Goal: Task Accomplishment & Management: Complete application form

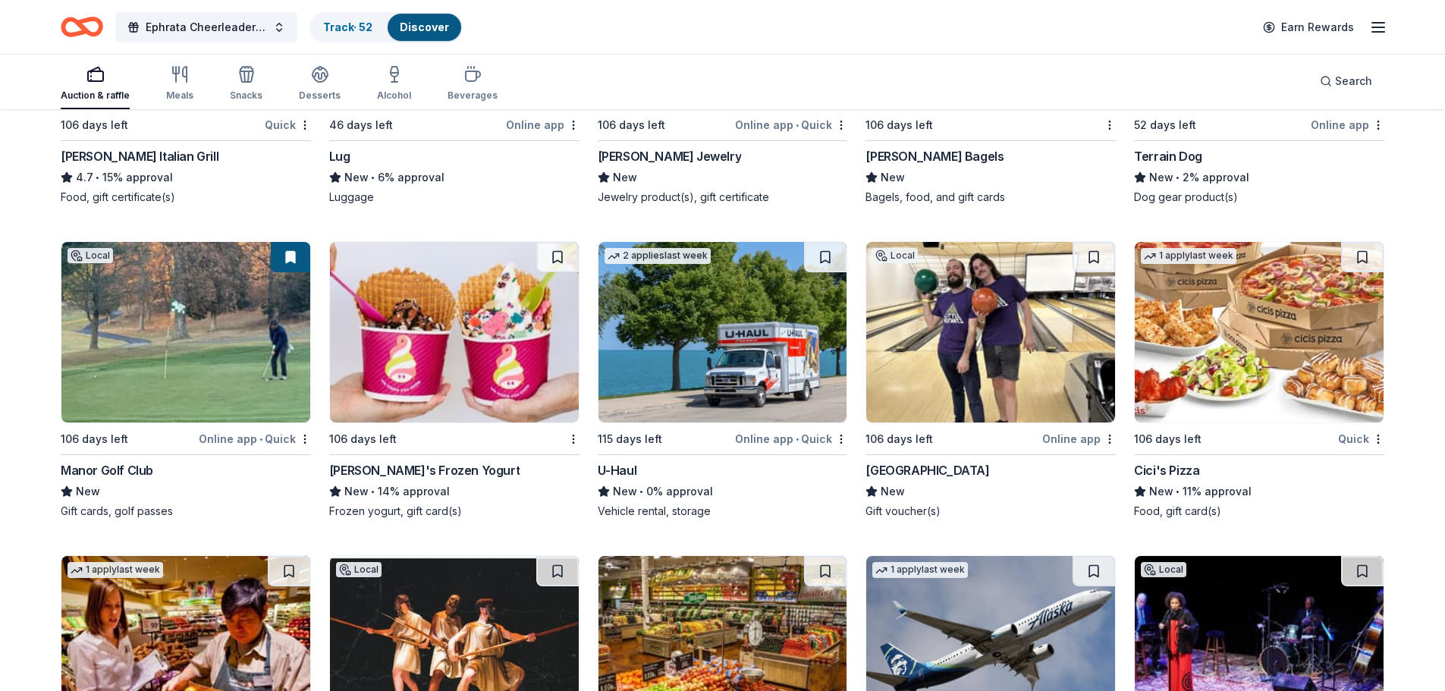
scroll to position [8769, 0]
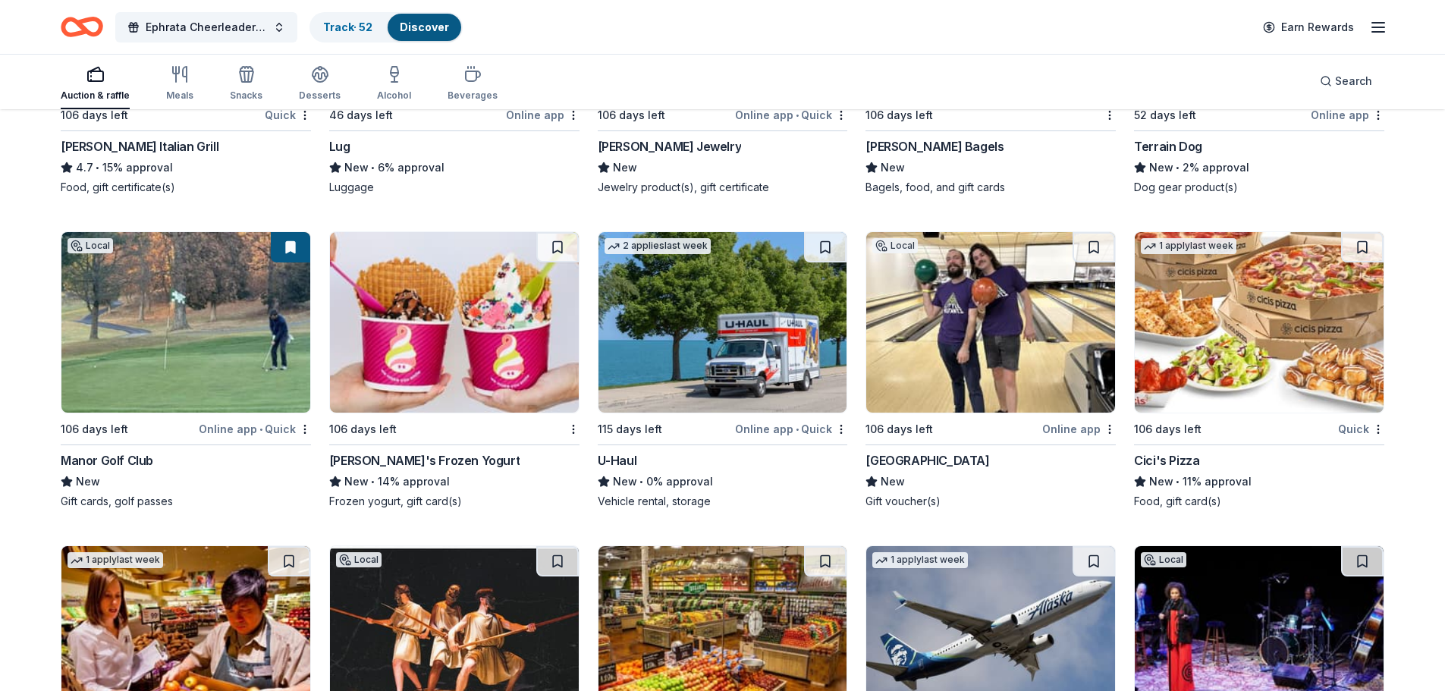
click at [970, 322] on img at bounding box center [990, 322] width 249 height 181
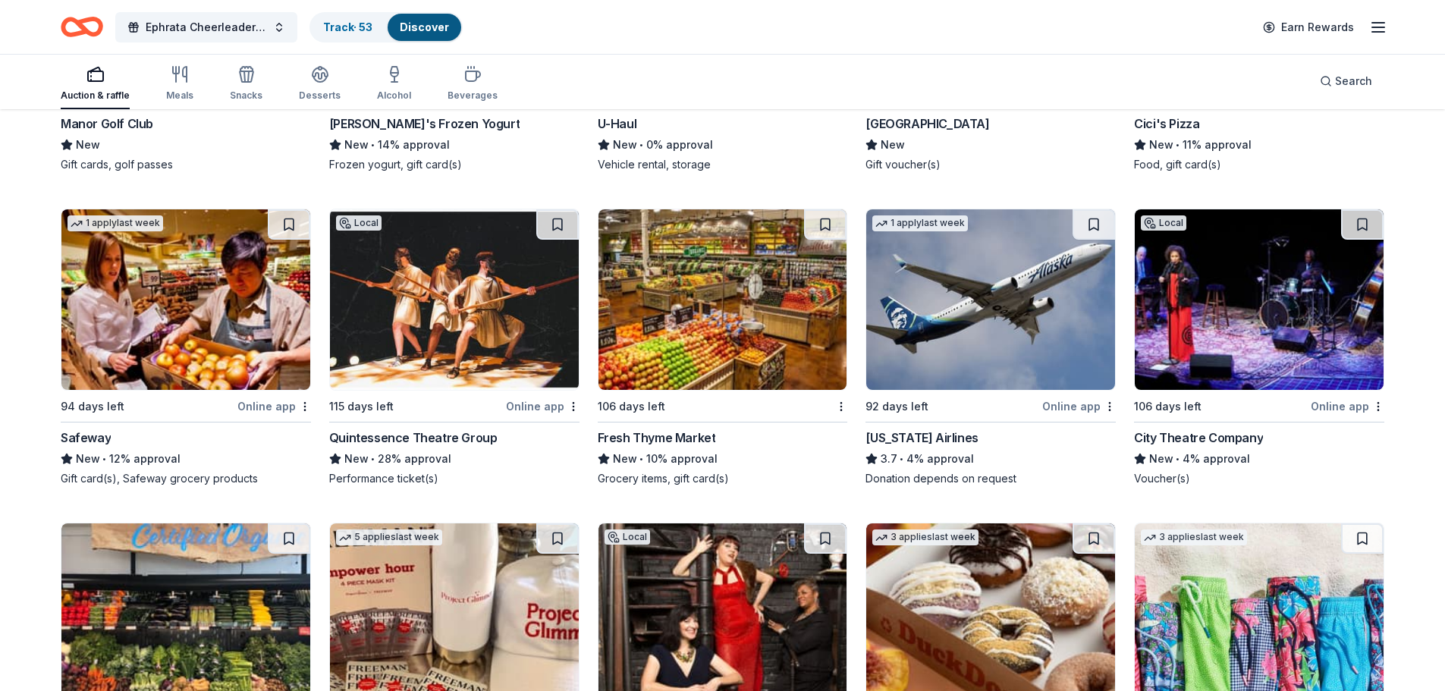
scroll to position [9336, 0]
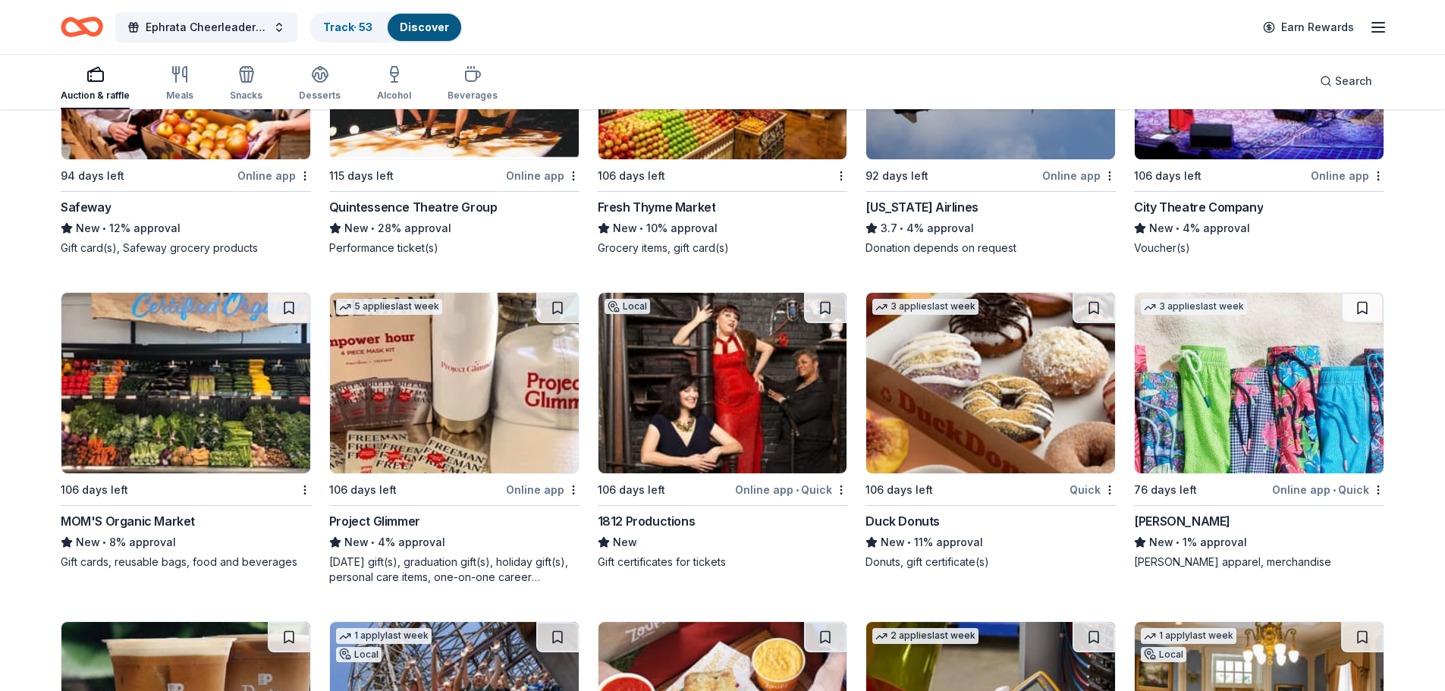
click at [998, 378] on img at bounding box center [990, 383] width 249 height 181
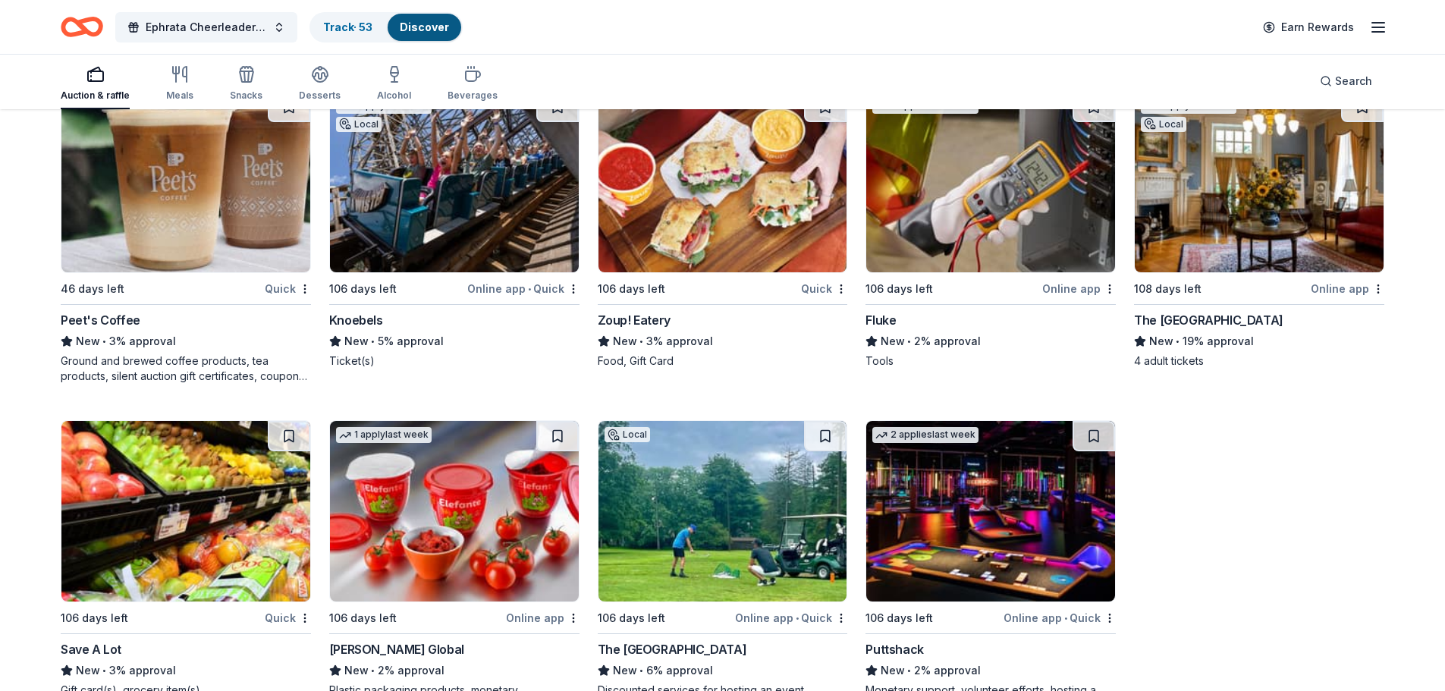
scroll to position [9867, 0]
click at [464, 170] on img at bounding box center [454, 181] width 249 height 181
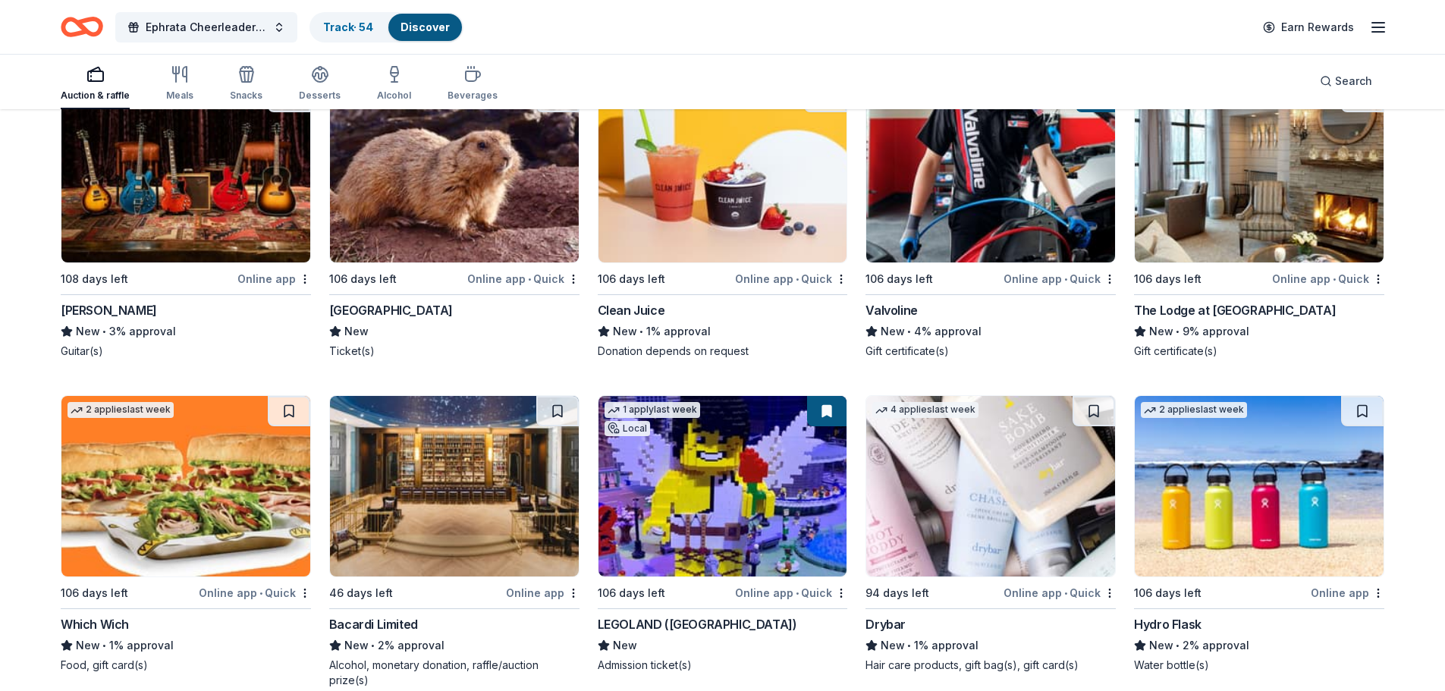
scroll to position [10850, 0]
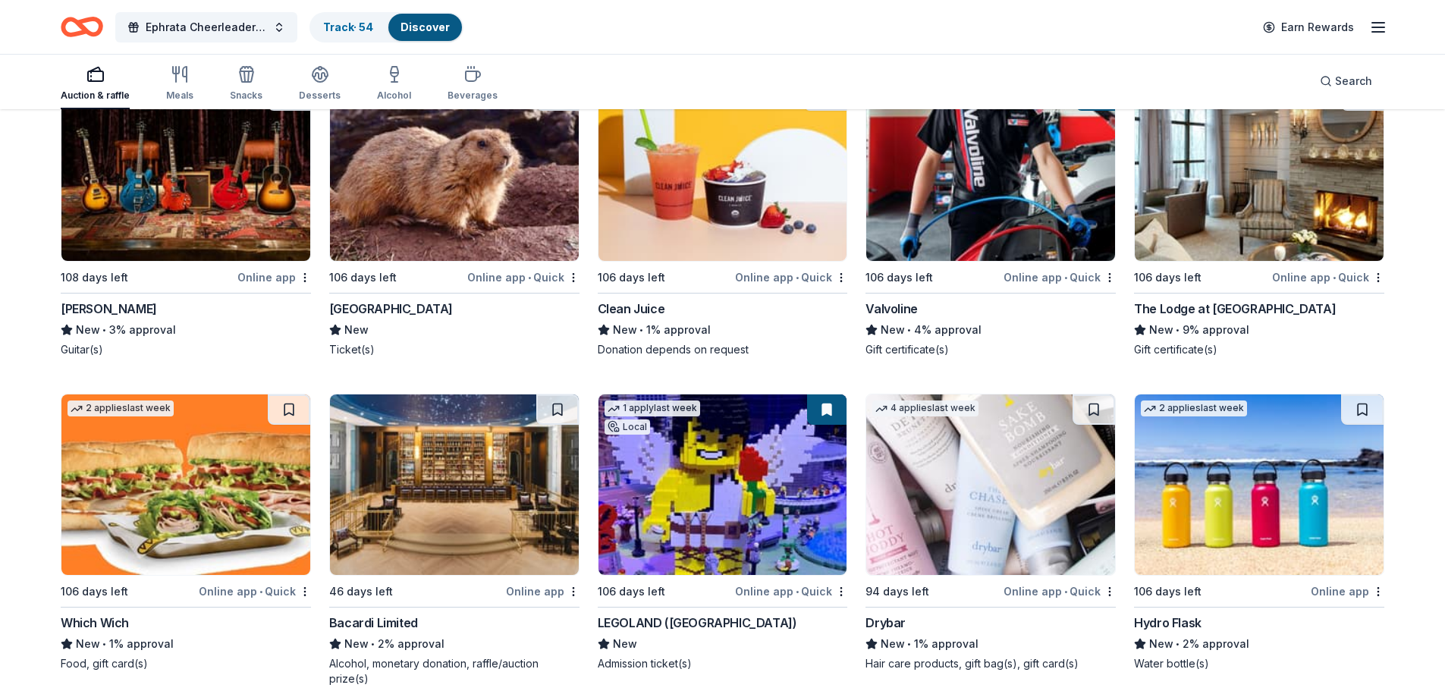
click at [724, 510] on img at bounding box center [722, 484] width 249 height 181
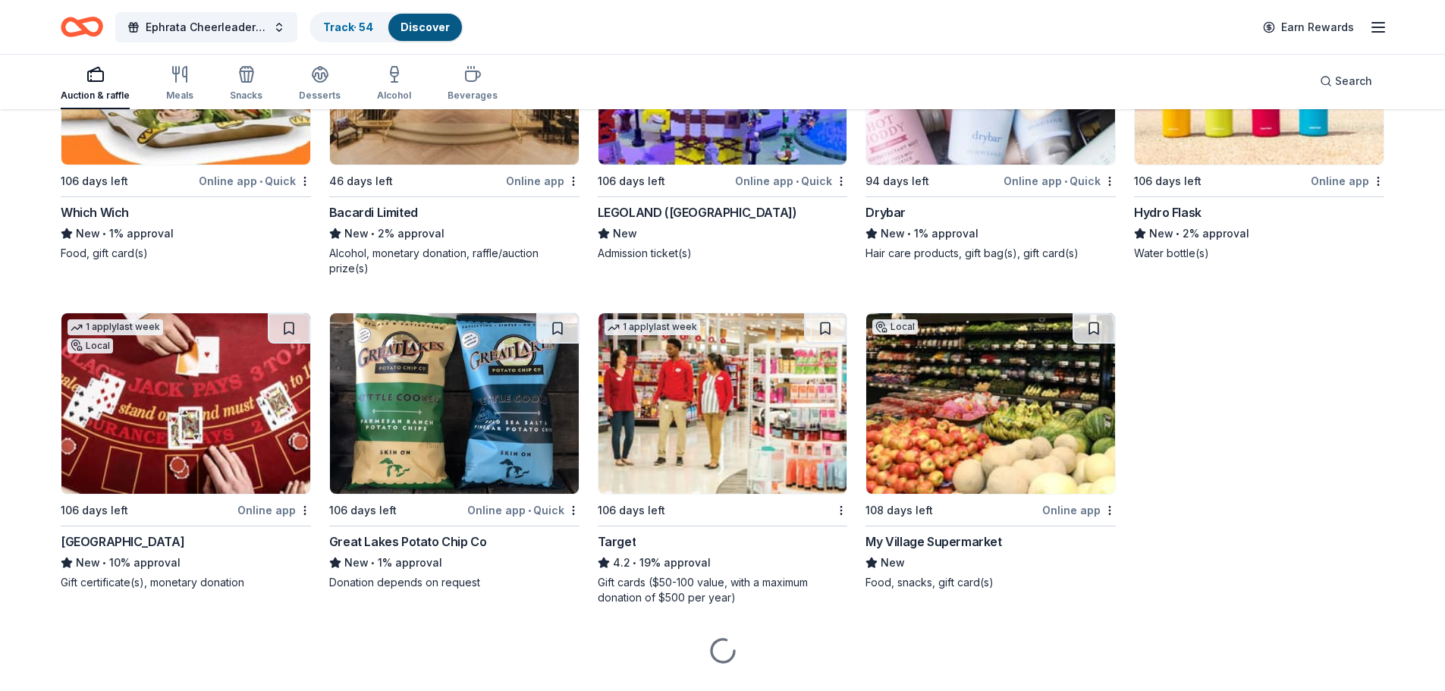
scroll to position [11281, 0]
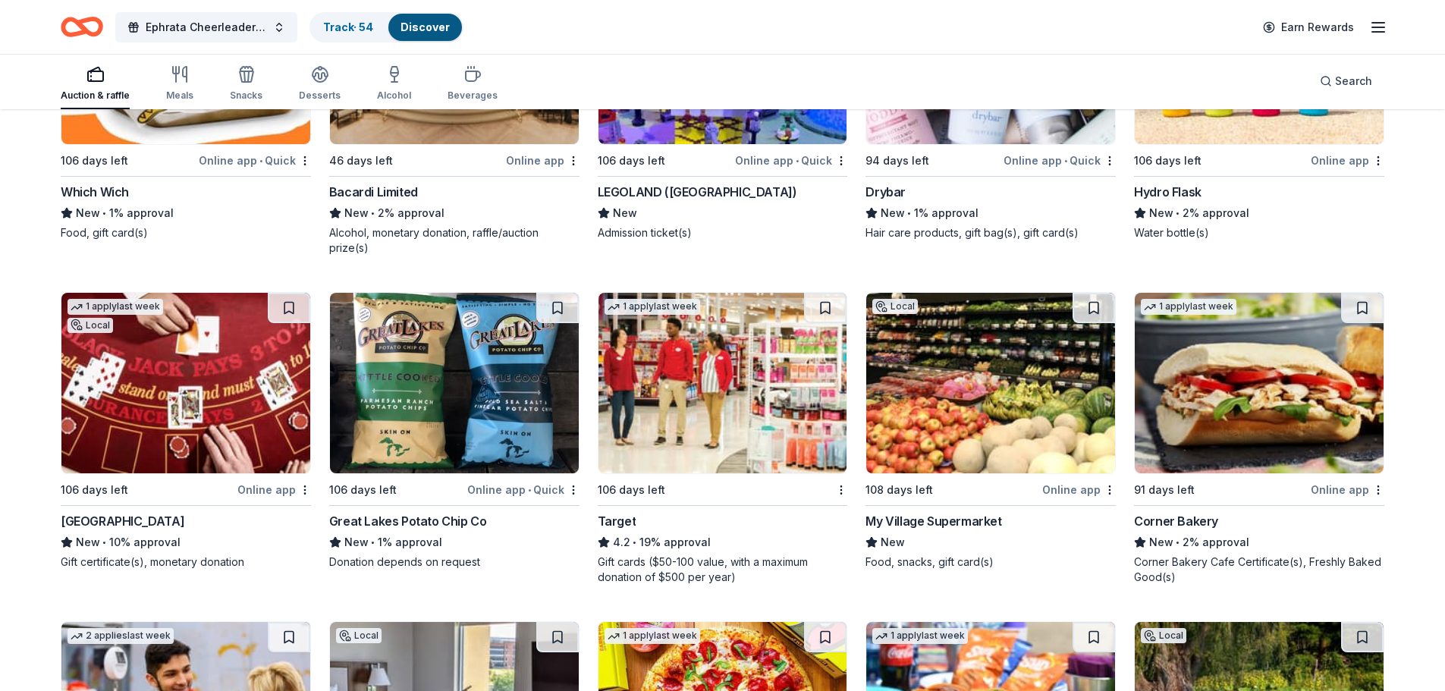
click at [711, 400] on img at bounding box center [722, 383] width 249 height 181
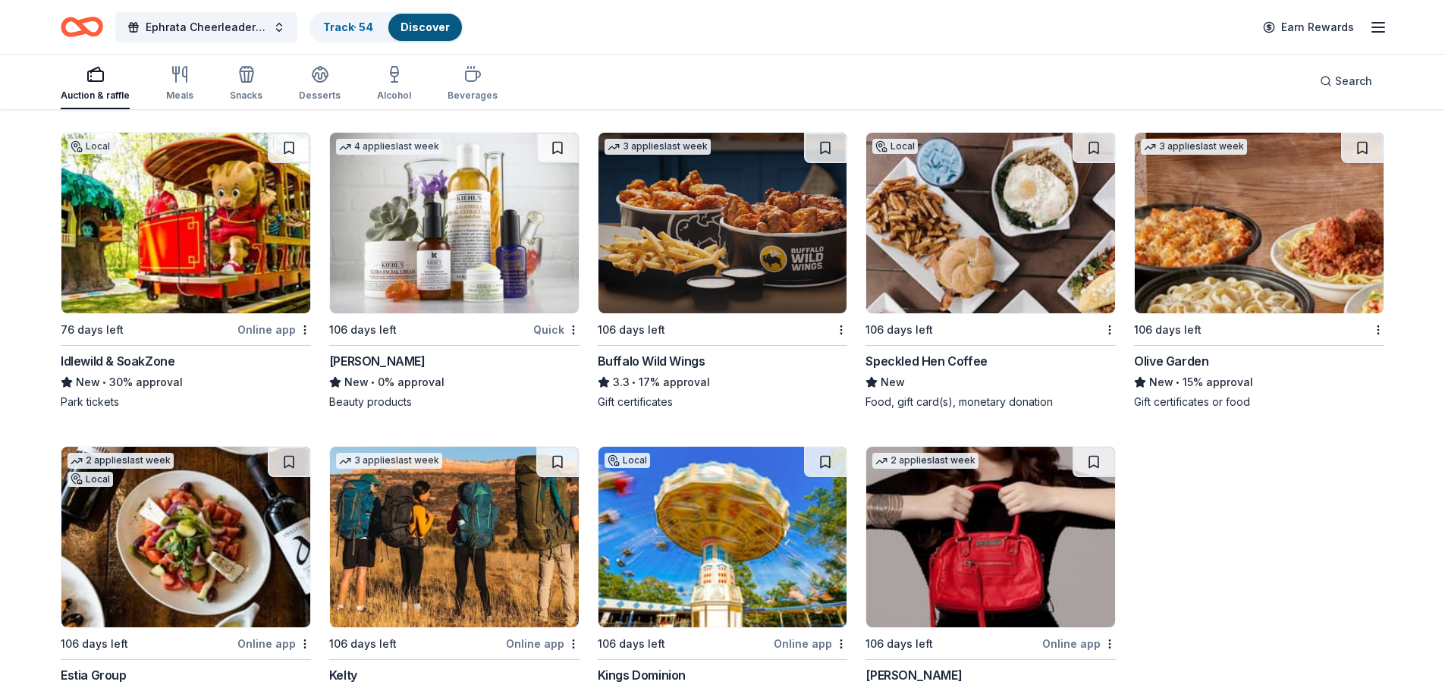
scroll to position [12418, 0]
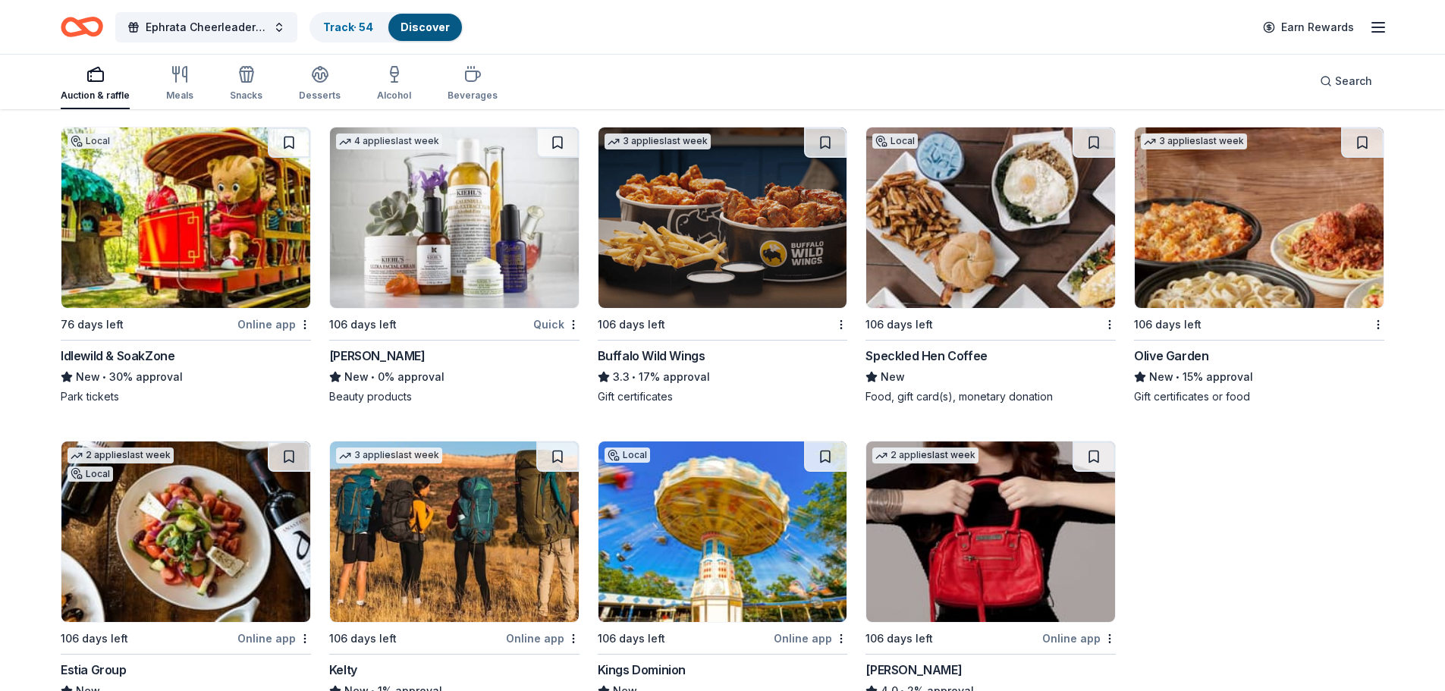
click at [733, 196] on img at bounding box center [722, 217] width 249 height 181
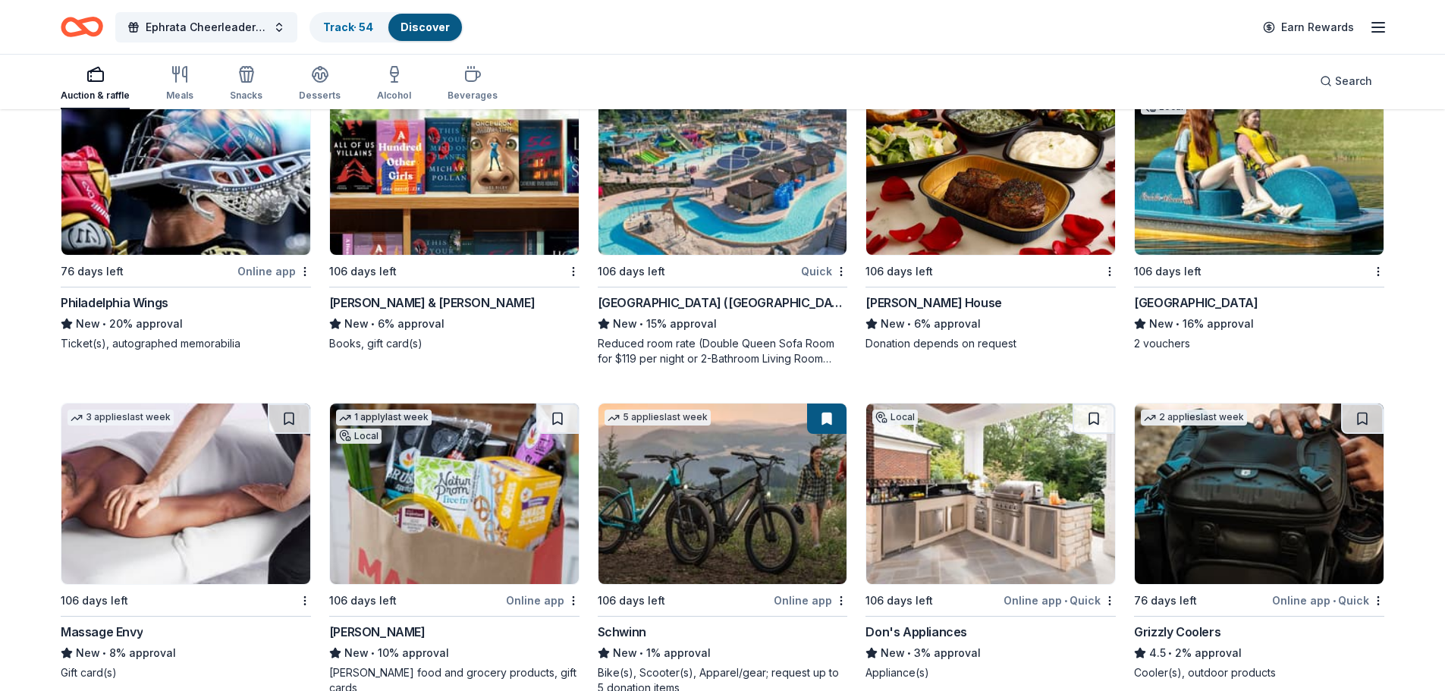
scroll to position [13423, 0]
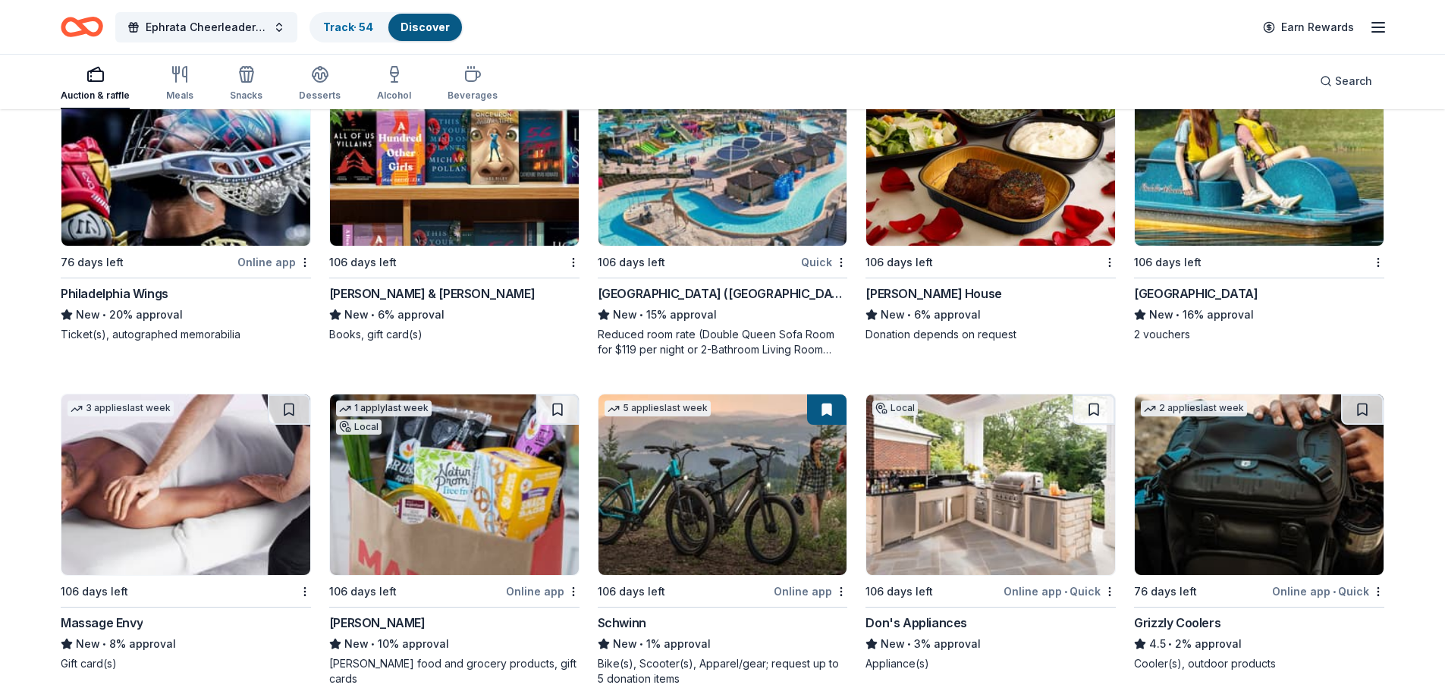
click at [1262, 167] on img at bounding box center [1259, 155] width 249 height 181
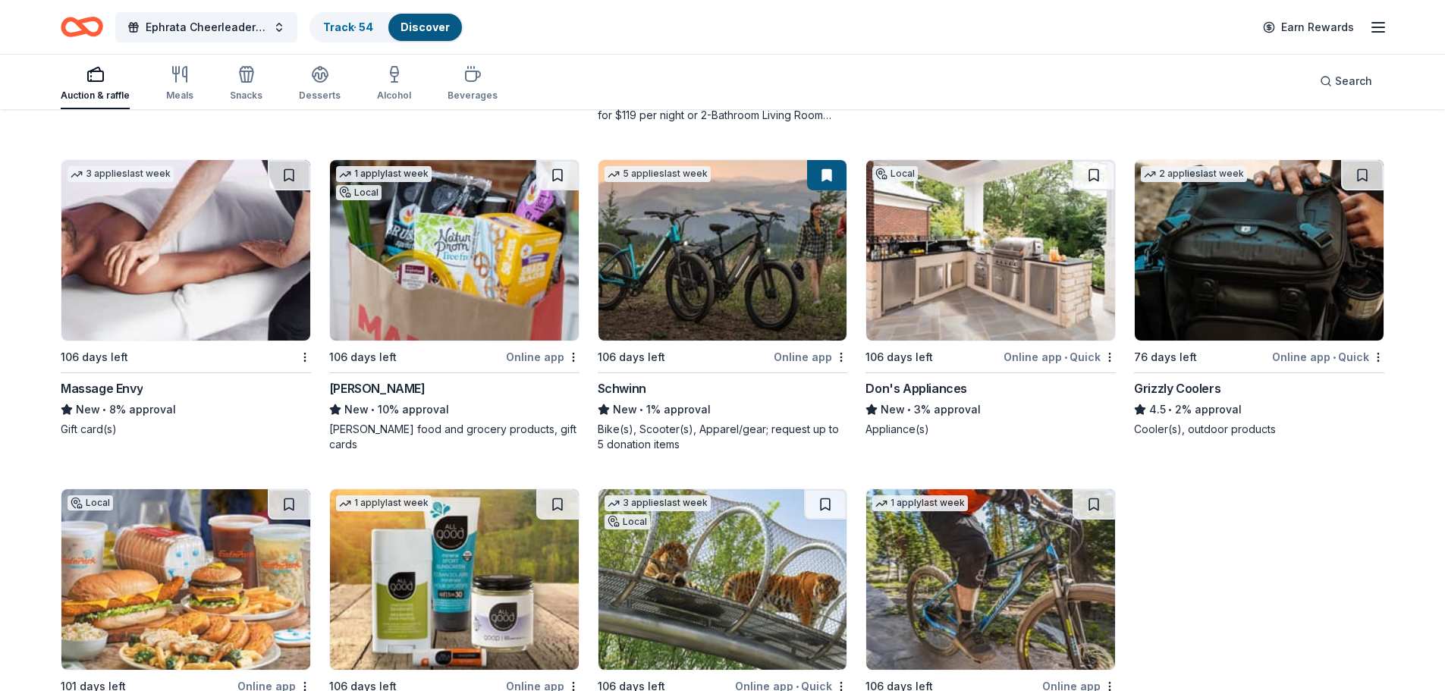
scroll to position [13650, 0]
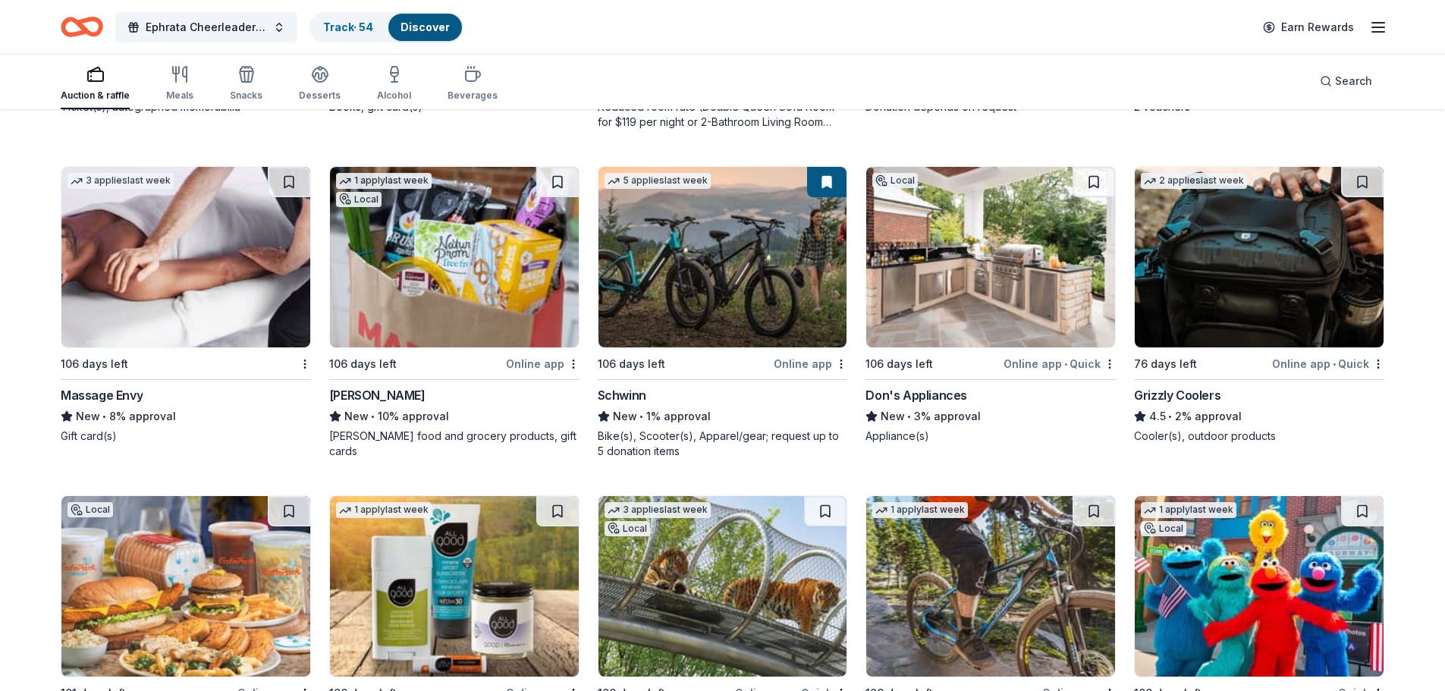
click at [442, 271] on img at bounding box center [454, 257] width 249 height 181
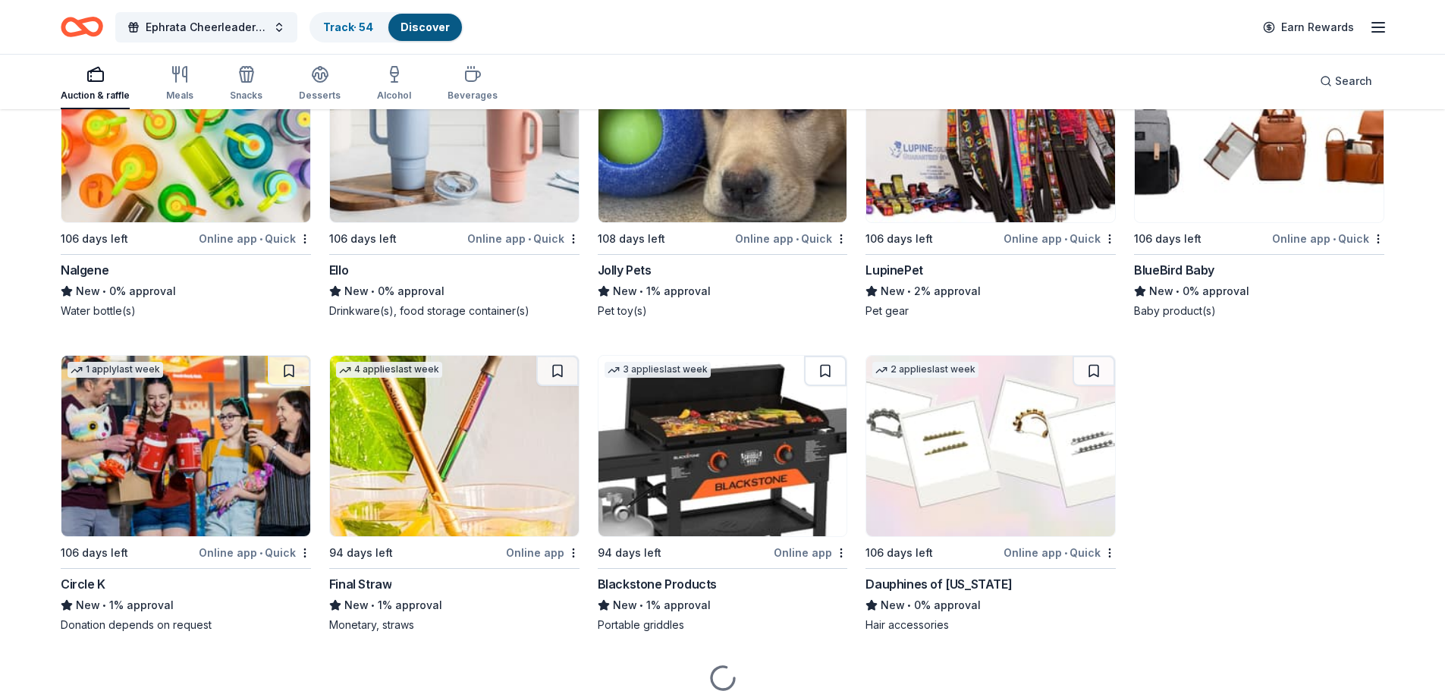
scroll to position [17063, 0]
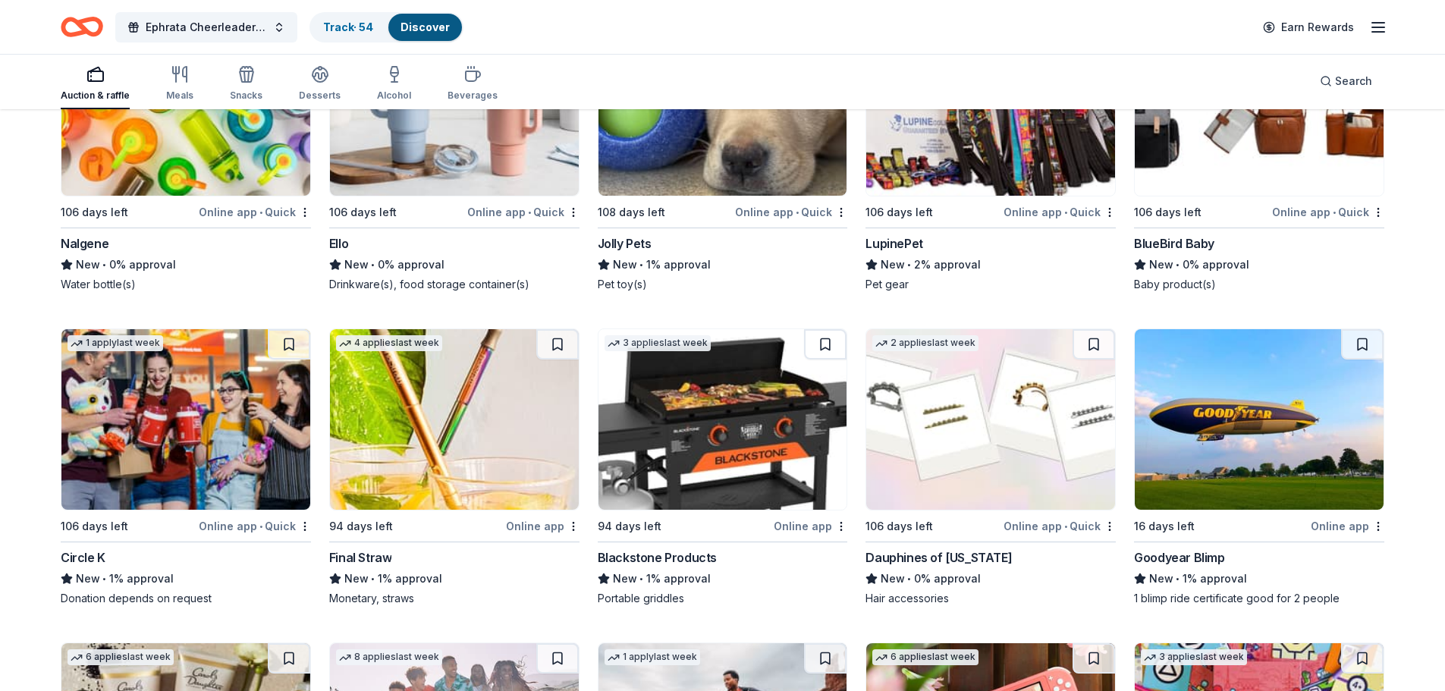
click at [212, 408] on img at bounding box center [185, 419] width 249 height 181
click at [699, 366] on img at bounding box center [722, 419] width 249 height 181
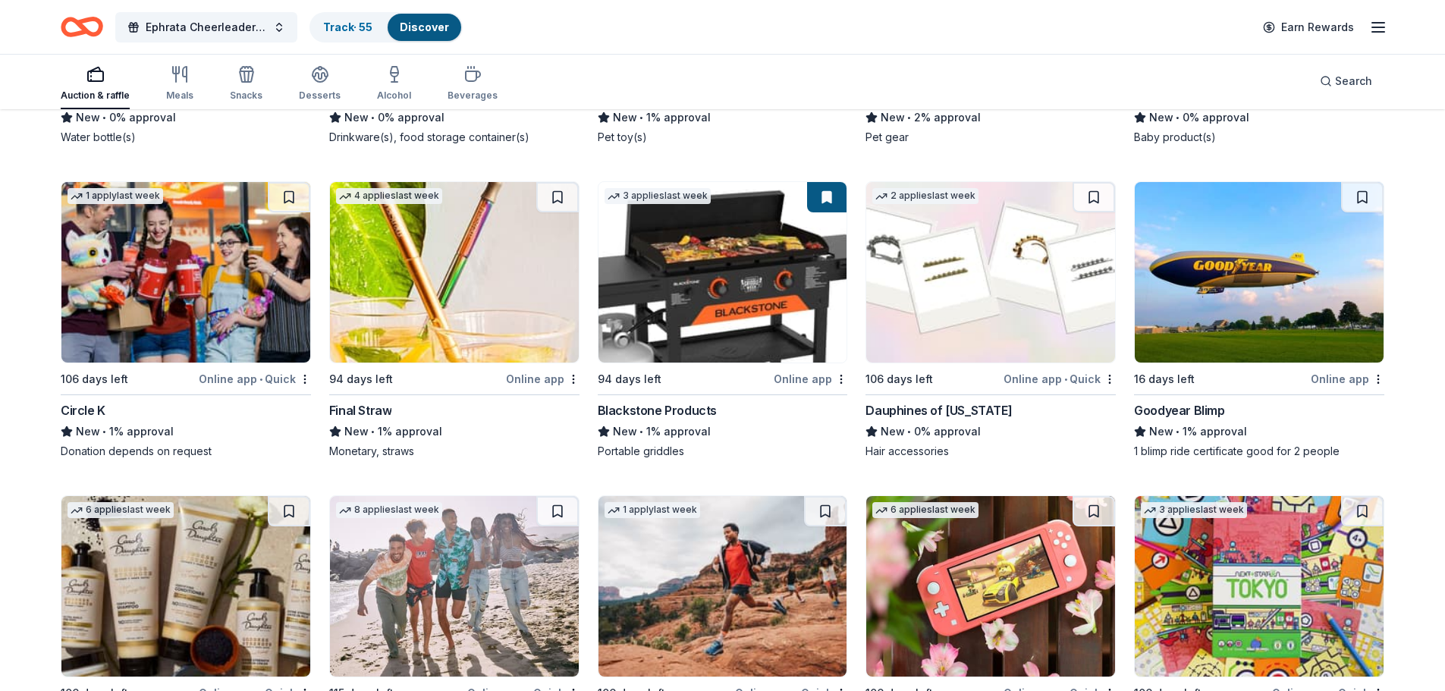
scroll to position [17215, 0]
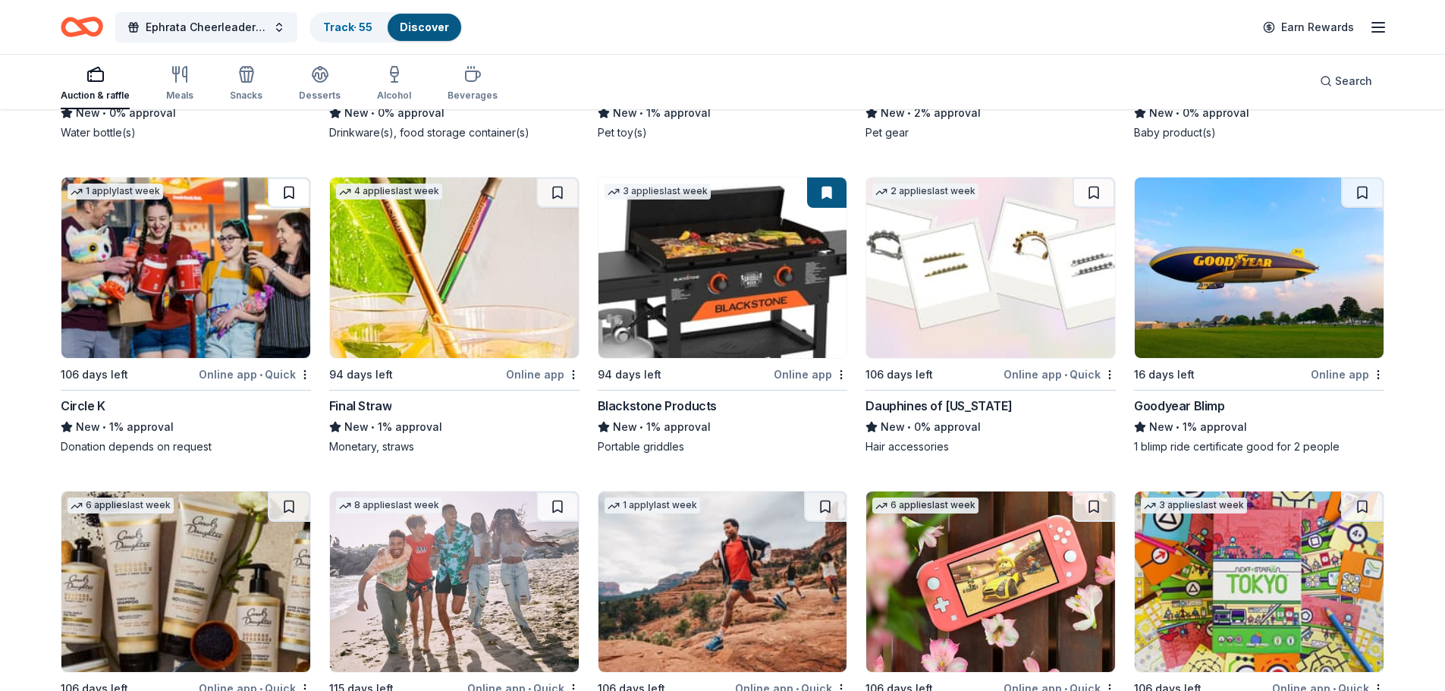
click at [290, 177] on button at bounding box center [289, 192] width 42 height 30
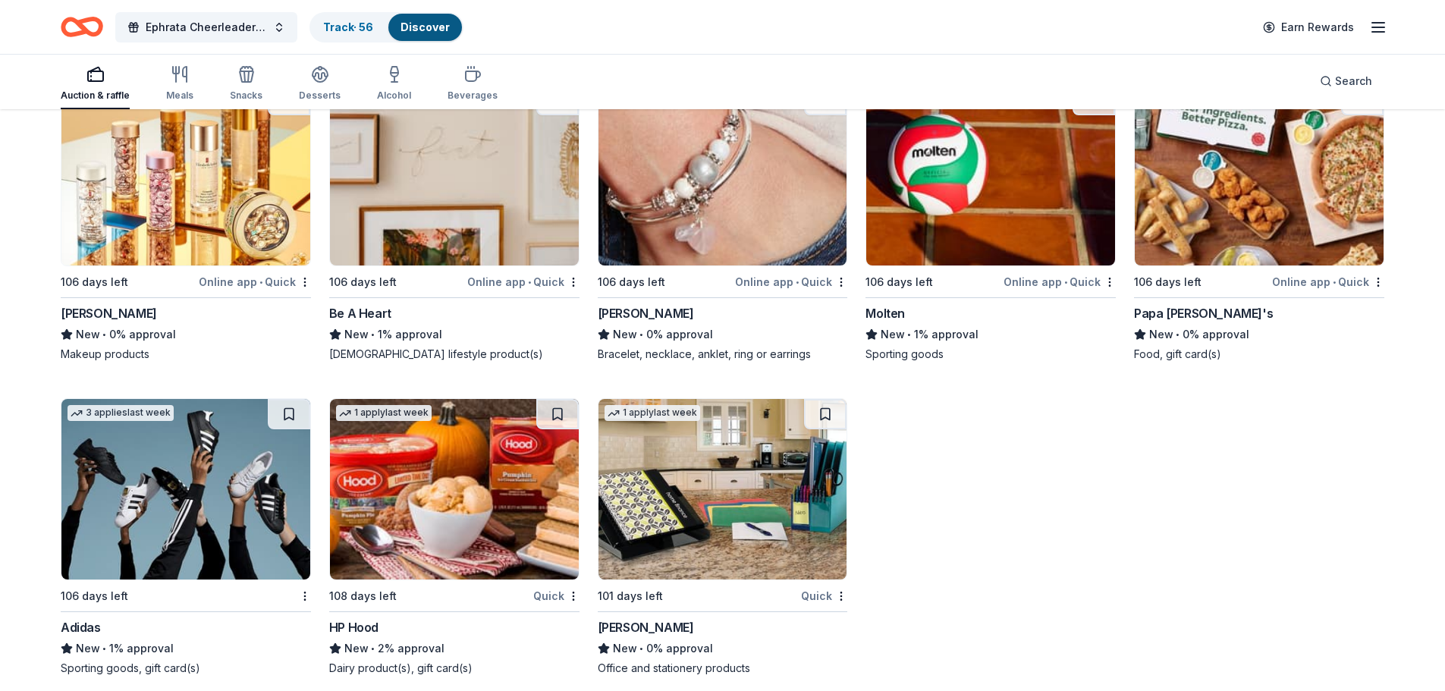
scroll to position [17885, 0]
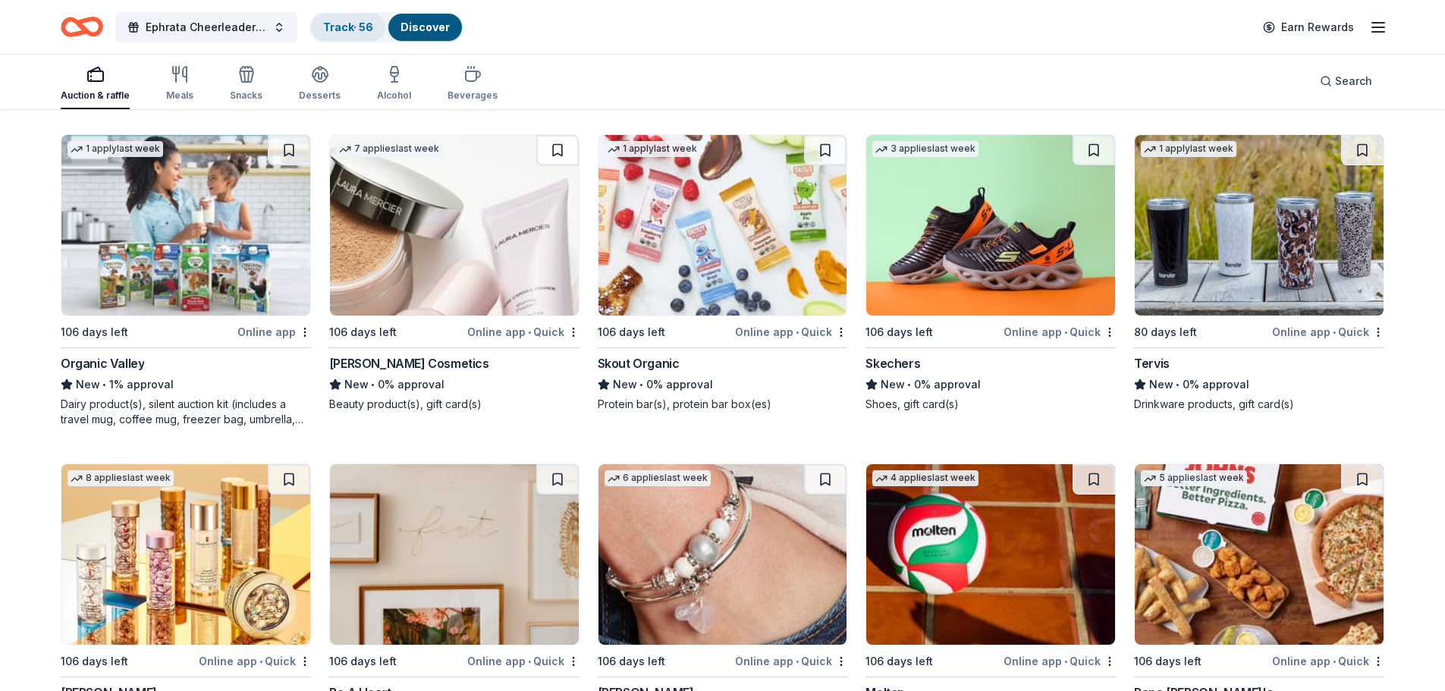
click at [354, 28] on link "Track · 56" at bounding box center [348, 26] width 50 height 13
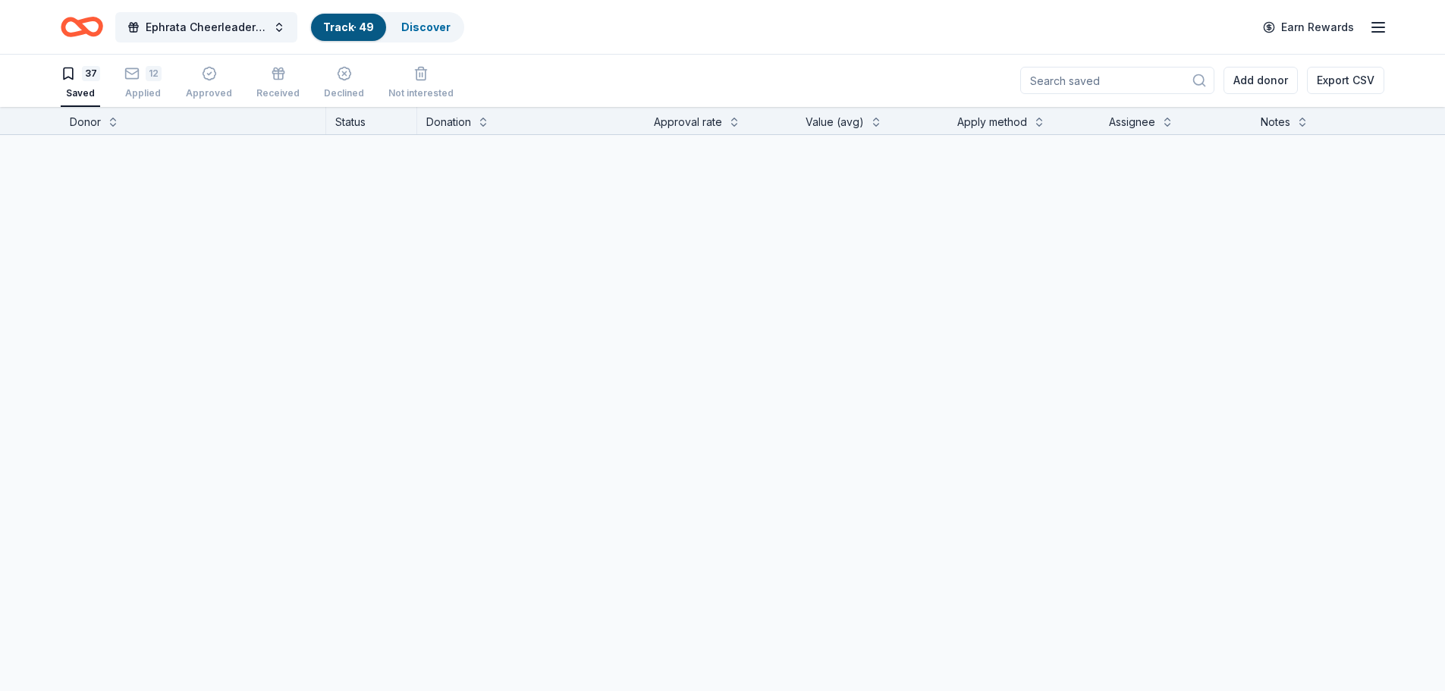
scroll to position [1, 0]
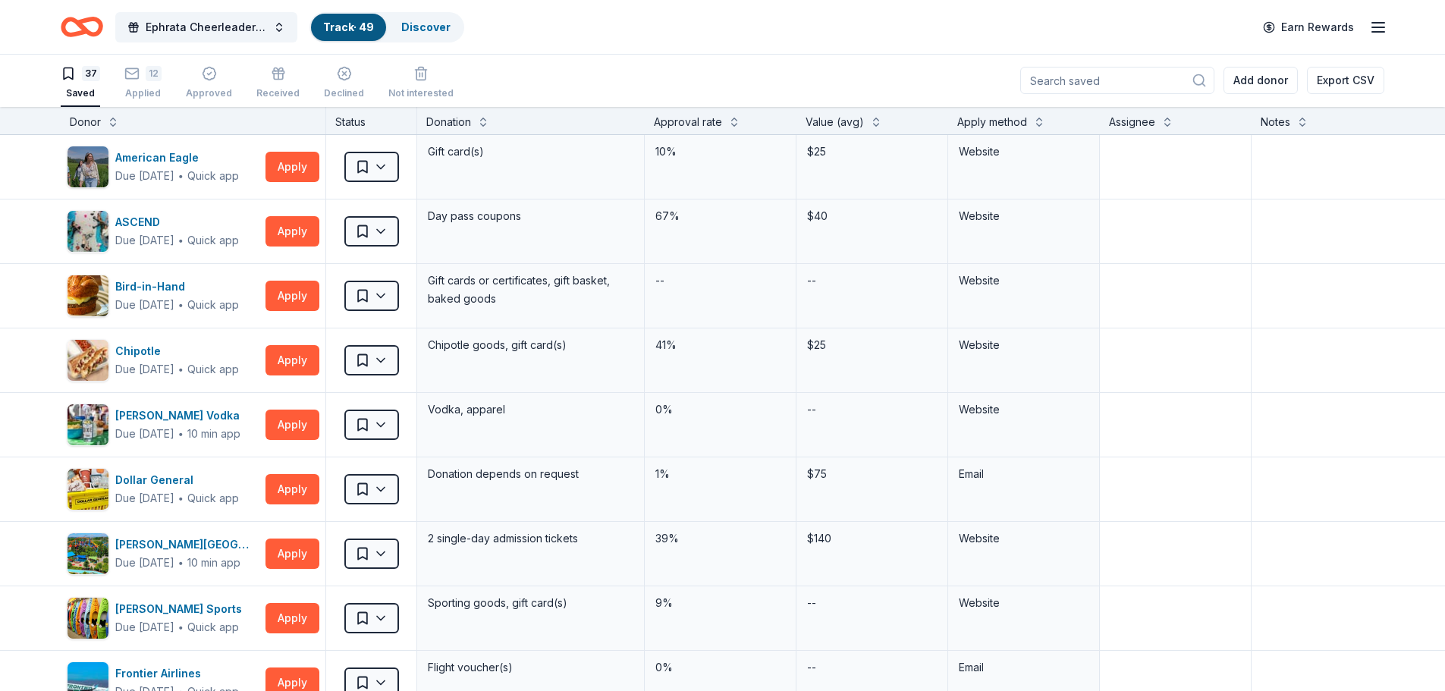
click at [331, 24] on link "Track · 49" at bounding box center [348, 26] width 51 height 13
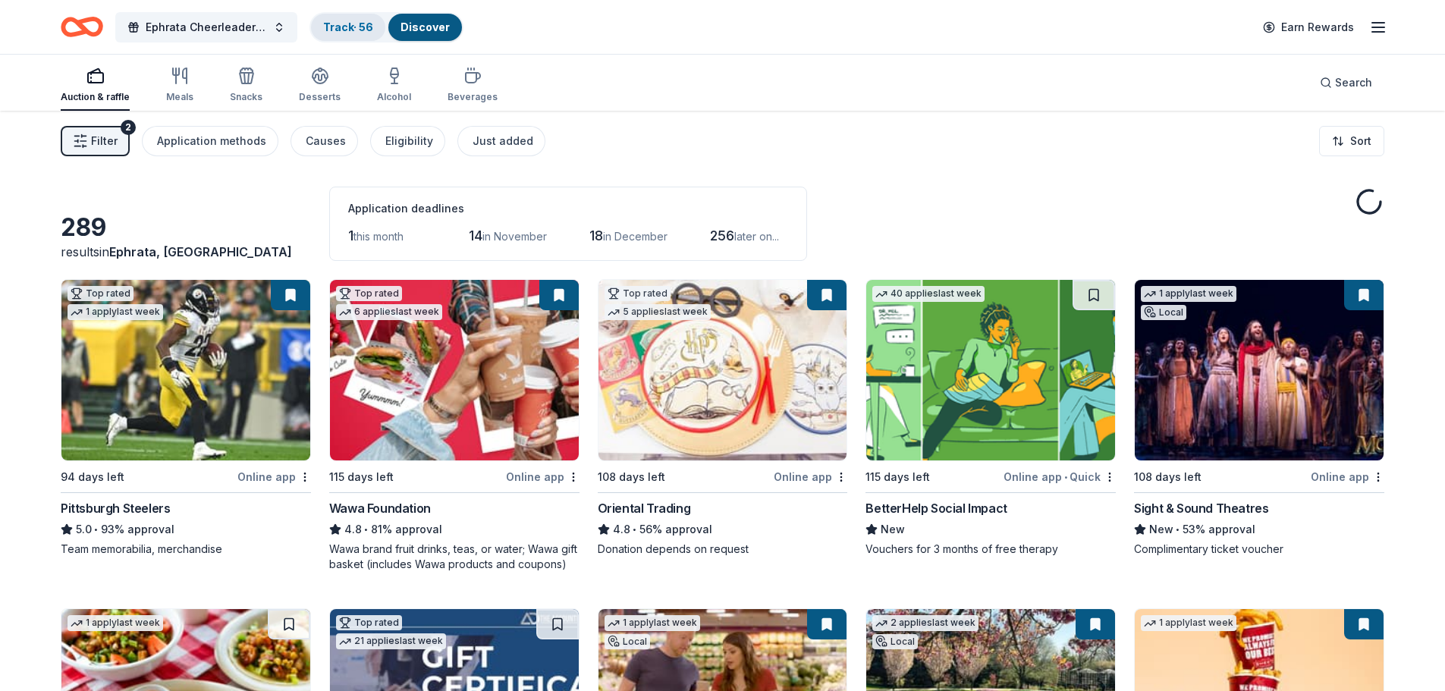
click at [347, 28] on link "Track · 56" at bounding box center [348, 26] width 50 height 13
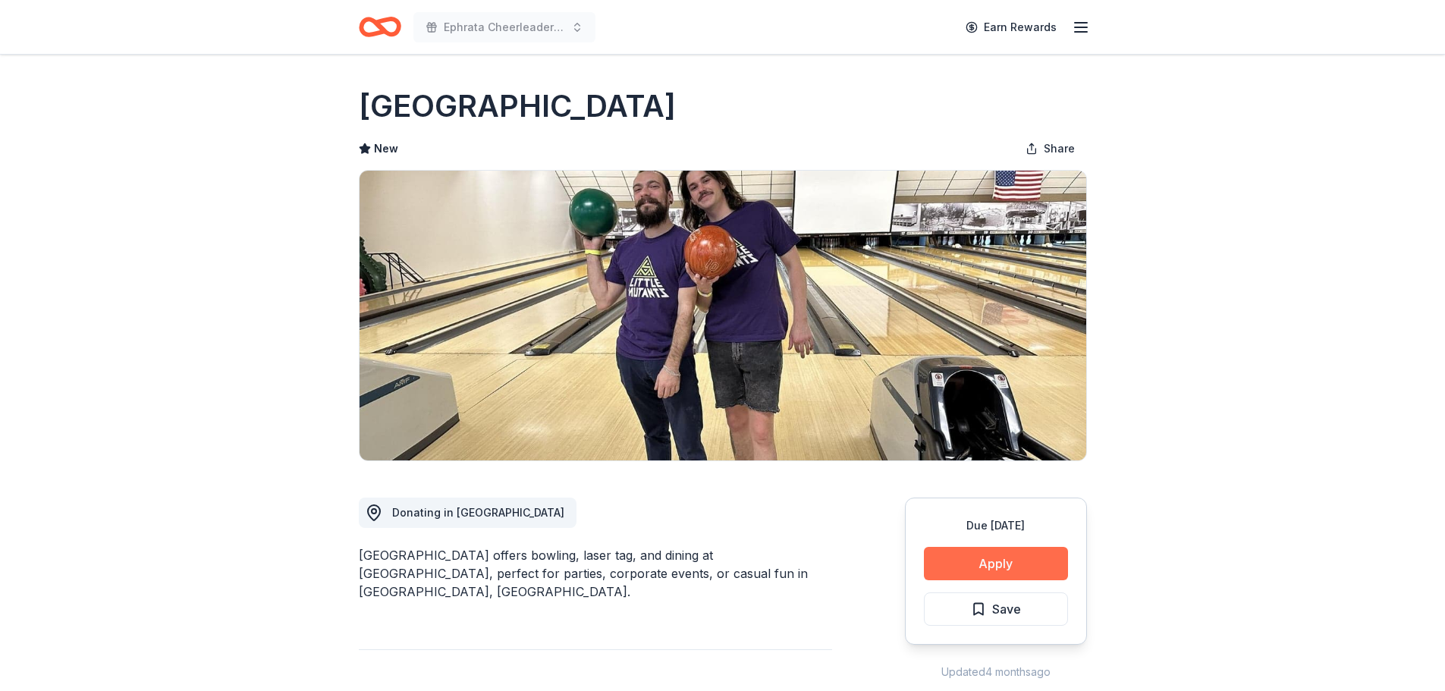
drag, startPoint x: 0, startPoint y: 0, endPoint x: 964, endPoint y: 568, distance: 1118.9
click at [964, 568] on button "Apply" at bounding box center [996, 563] width 144 height 33
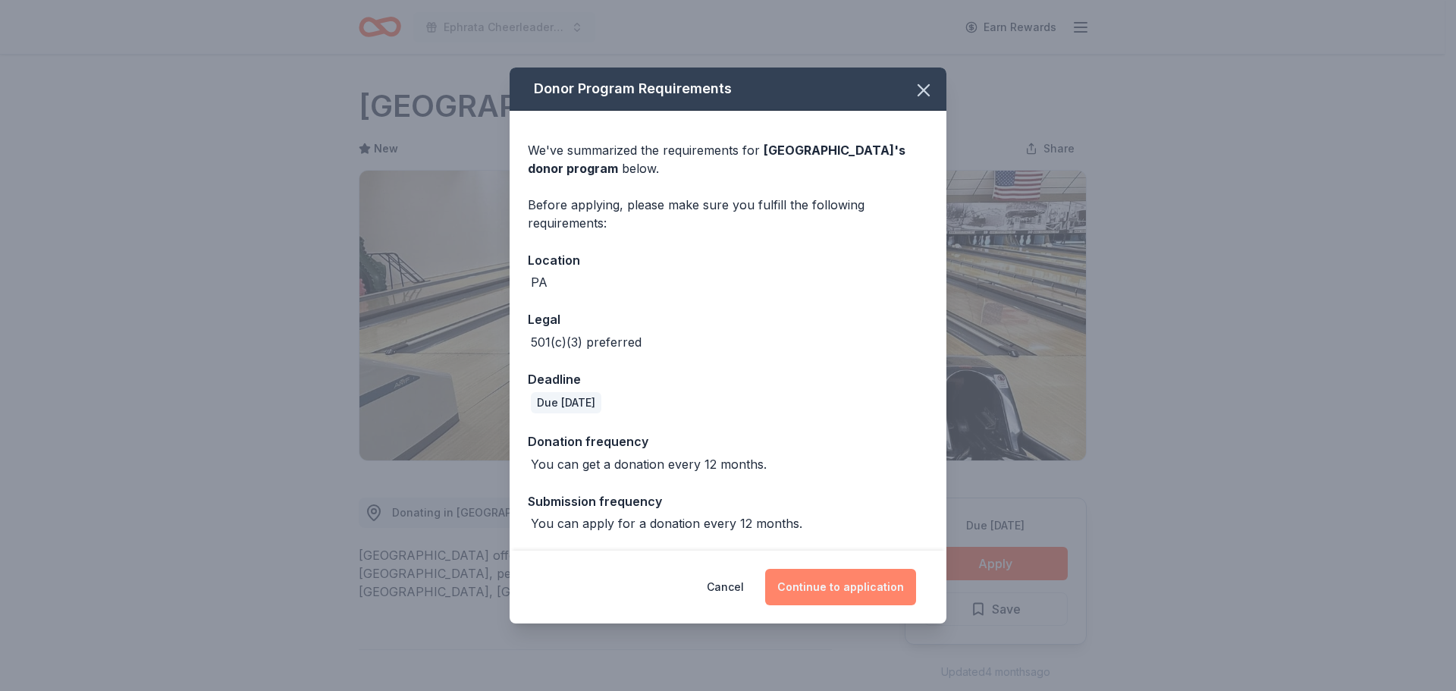
click at [801, 579] on button "Continue to application" at bounding box center [840, 587] width 151 height 36
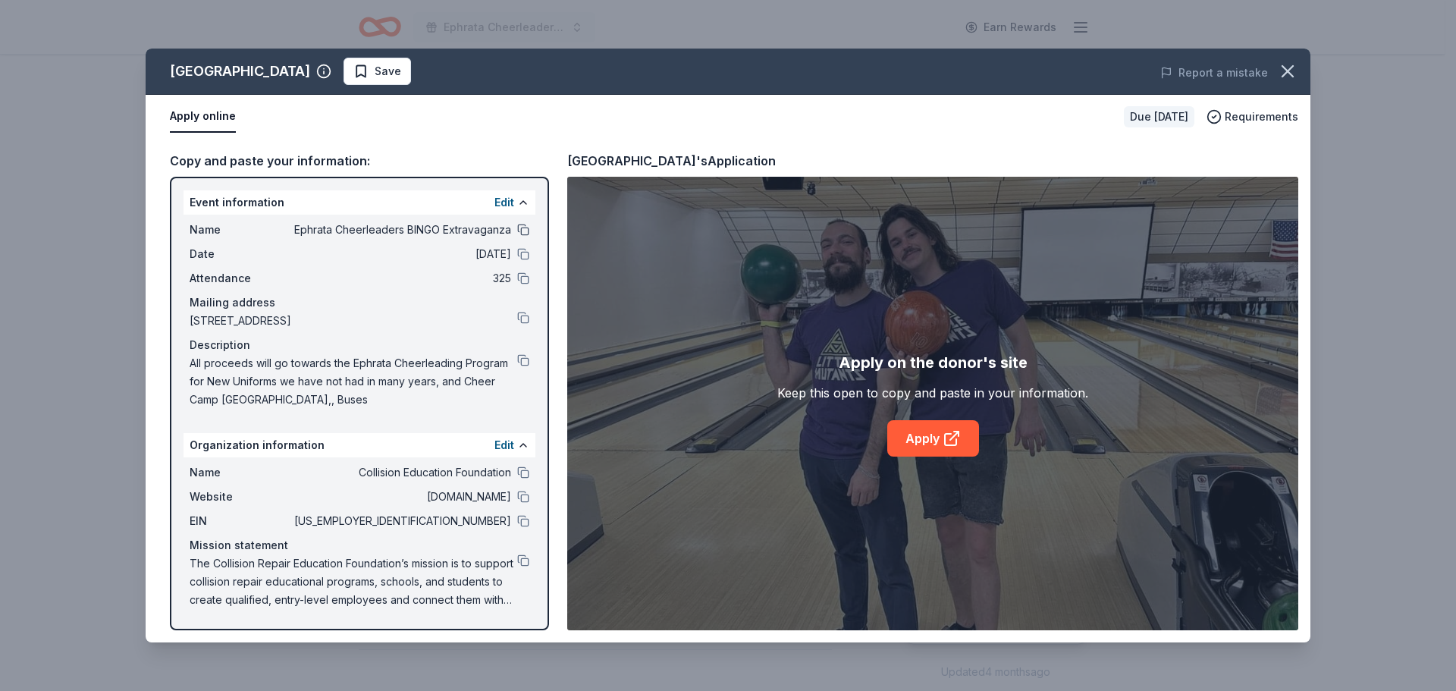
click at [526, 229] on button at bounding box center [523, 230] width 12 height 12
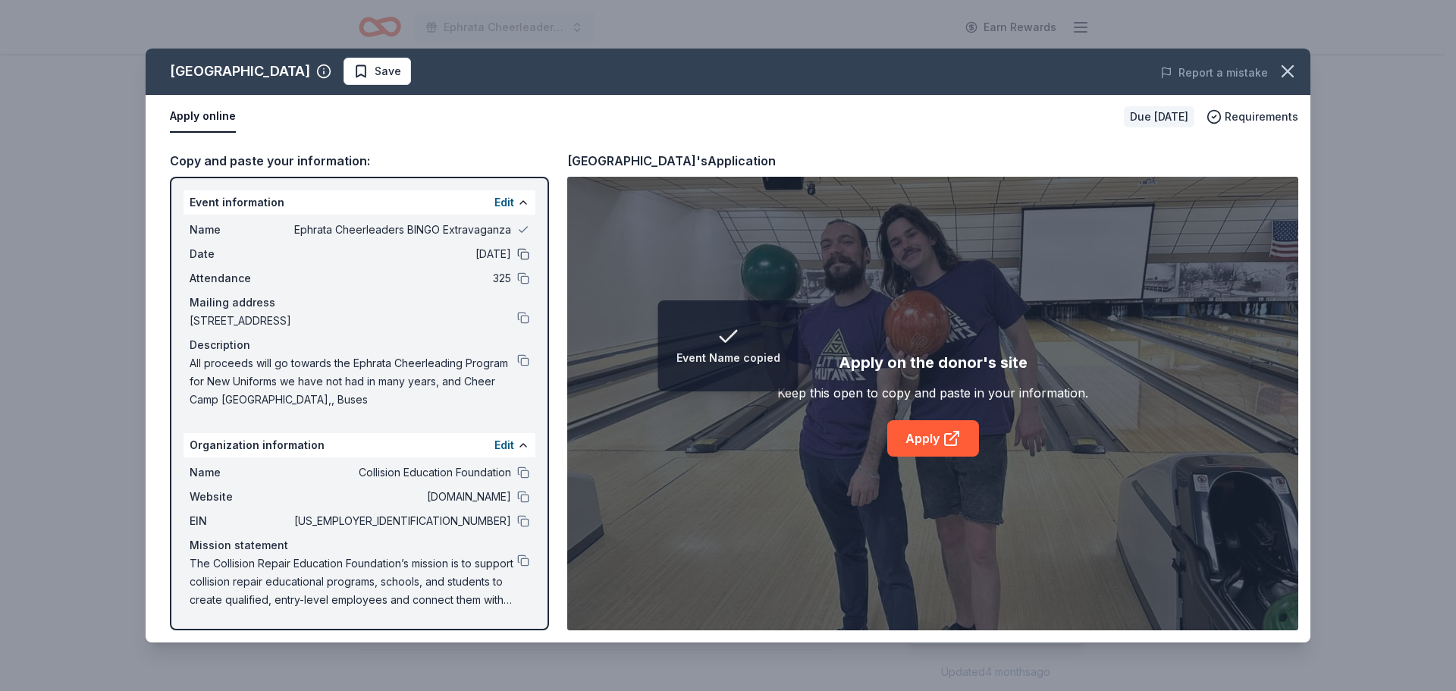
click at [523, 256] on button at bounding box center [523, 254] width 12 height 12
click at [524, 274] on button at bounding box center [523, 278] width 12 height 12
click at [521, 319] on button at bounding box center [523, 318] width 12 height 12
click at [523, 353] on div "Description" at bounding box center [360, 345] width 340 height 18
click at [956, 436] on icon at bounding box center [952, 438] width 18 height 18
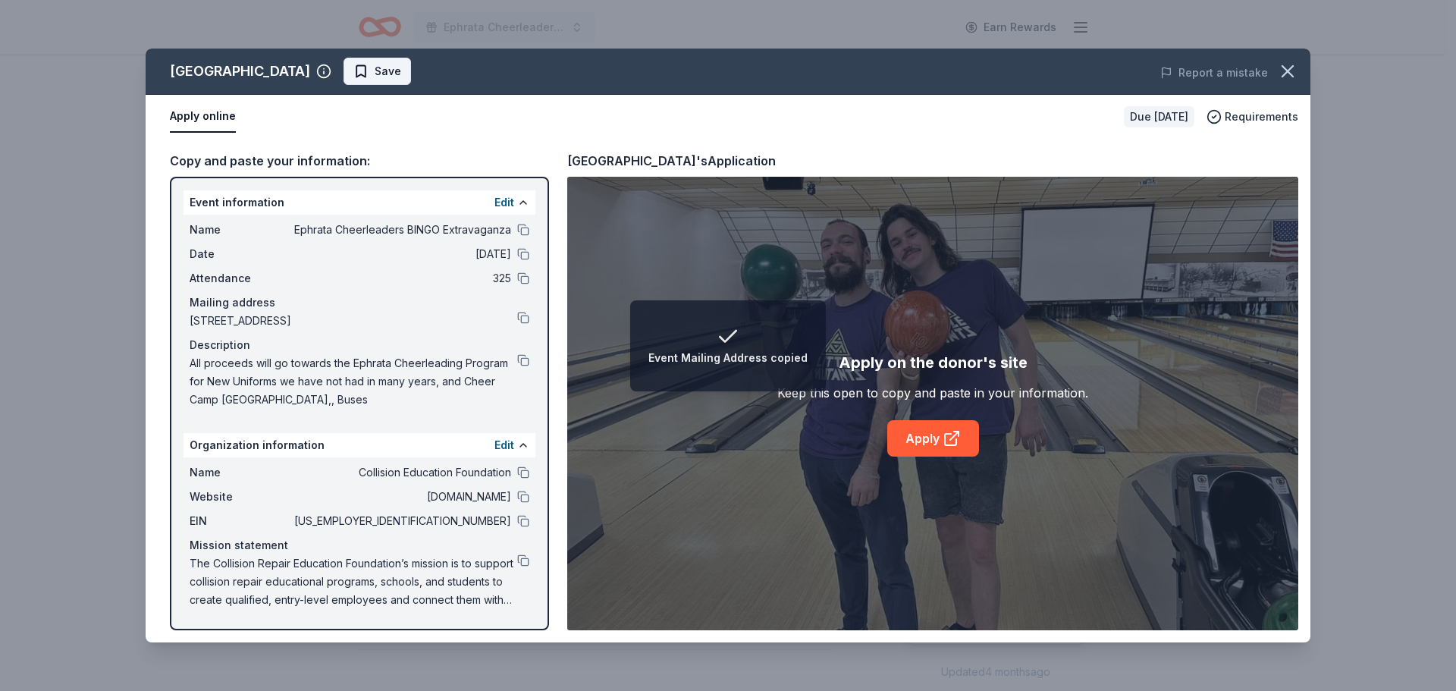
click at [401, 65] on span "Save" at bounding box center [377, 71] width 48 height 18
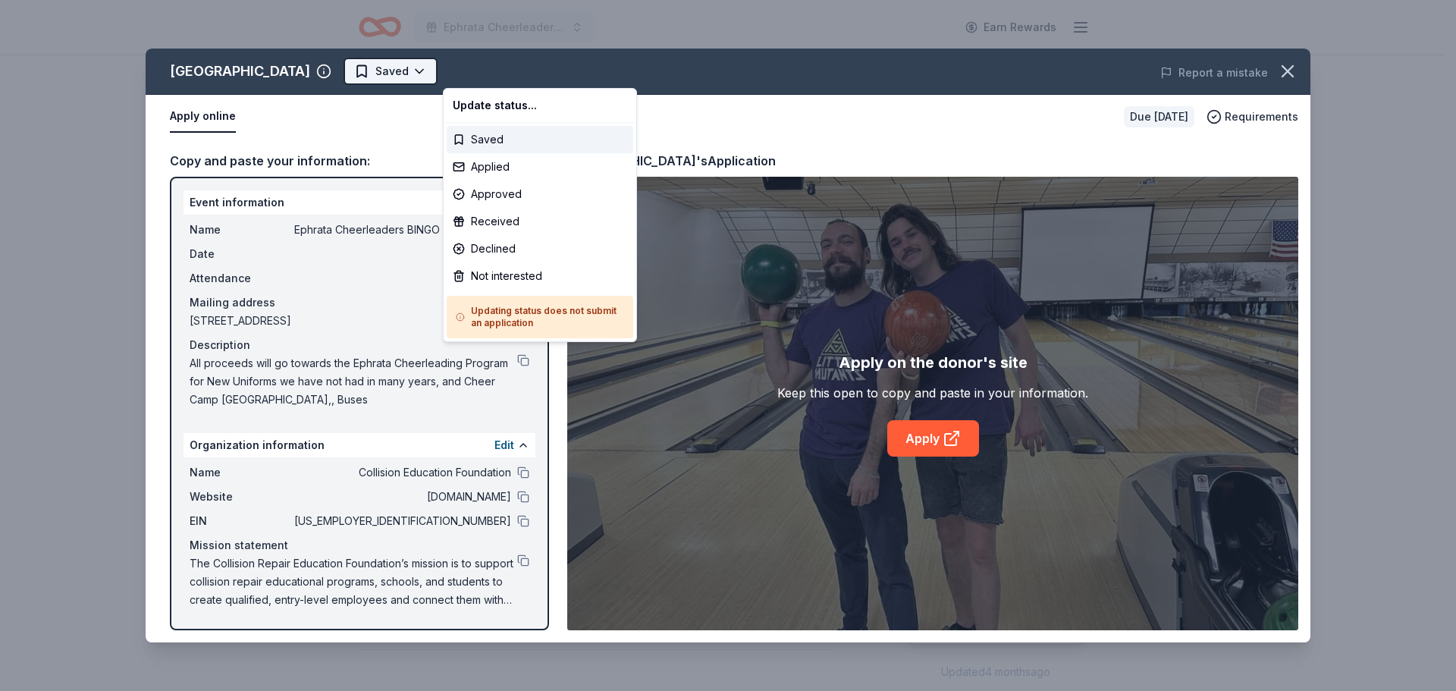
click at [491, 70] on html "Ephrata Cheerleaders BINGO Extravaganza Earn Rewards Due in 106 days Share Rock…" at bounding box center [728, 345] width 1456 height 691
click at [476, 166] on div "Applied" at bounding box center [540, 166] width 187 height 27
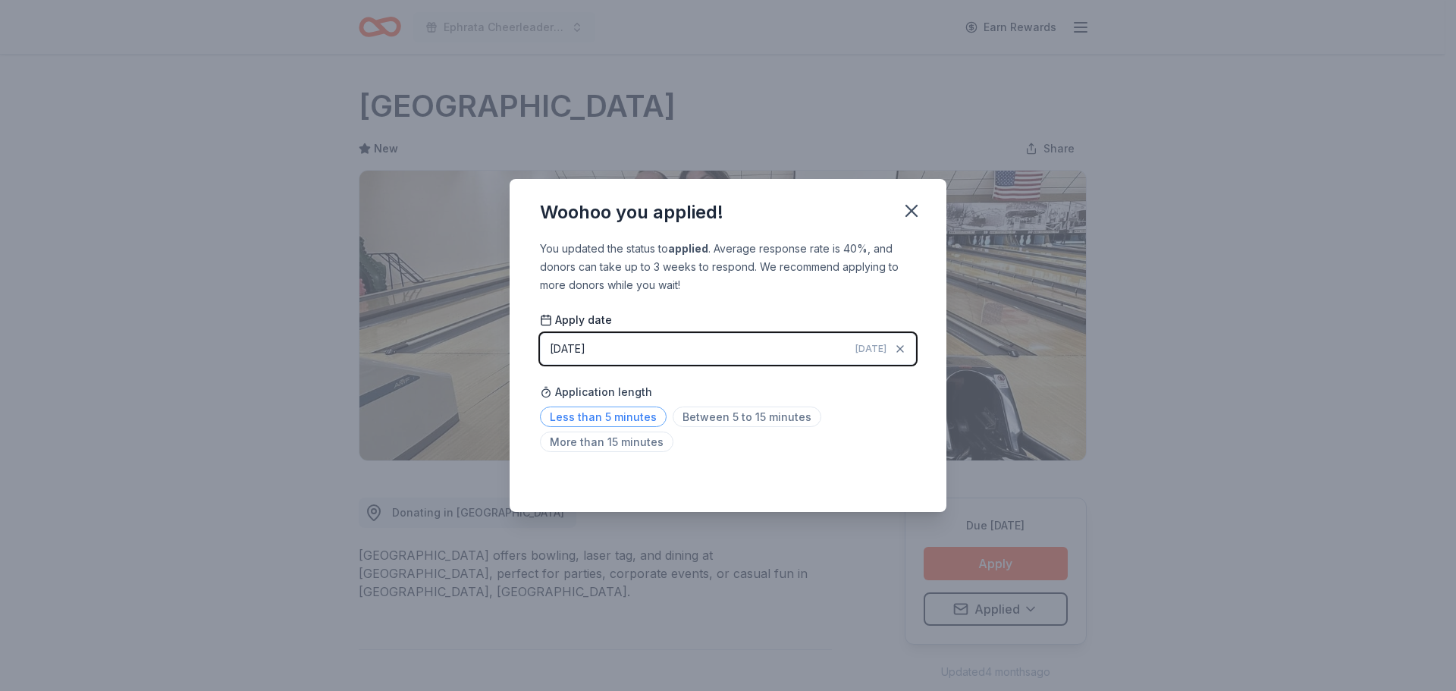
click at [569, 415] on span "Less than 5 minutes" at bounding box center [603, 417] width 127 height 20
click at [912, 206] on icon "button" at bounding box center [911, 210] width 21 height 21
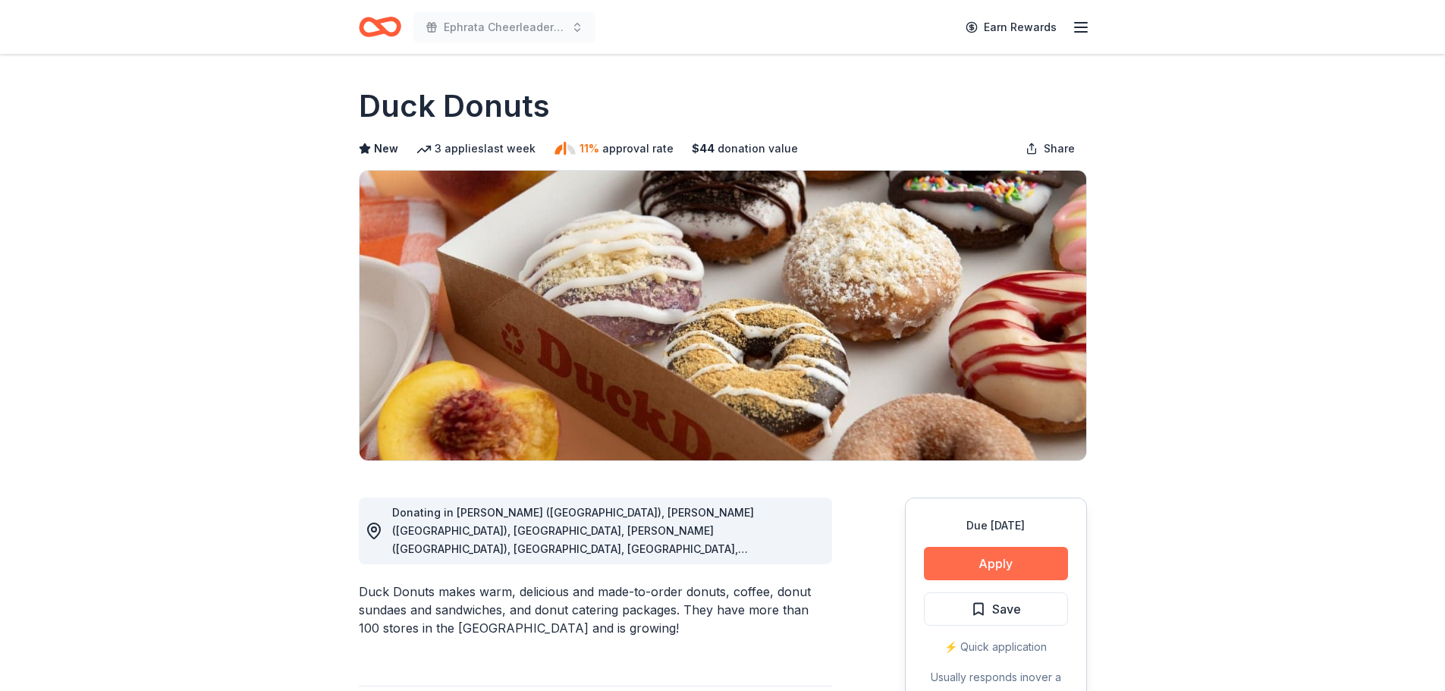
click at [992, 558] on button "Apply" at bounding box center [996, 563] width 144 height 33
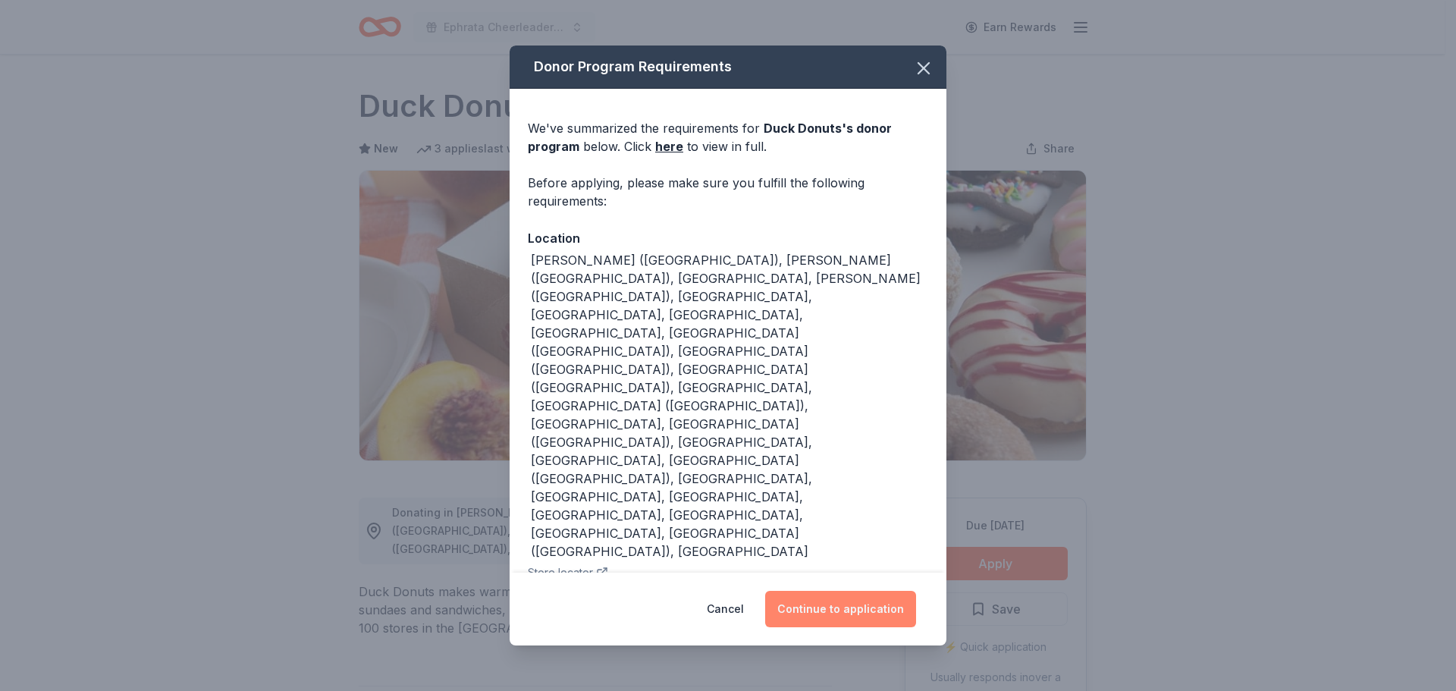
click at [849, 591] on button "Continue to application" at bounding box center [840, 609] width 151 height 36
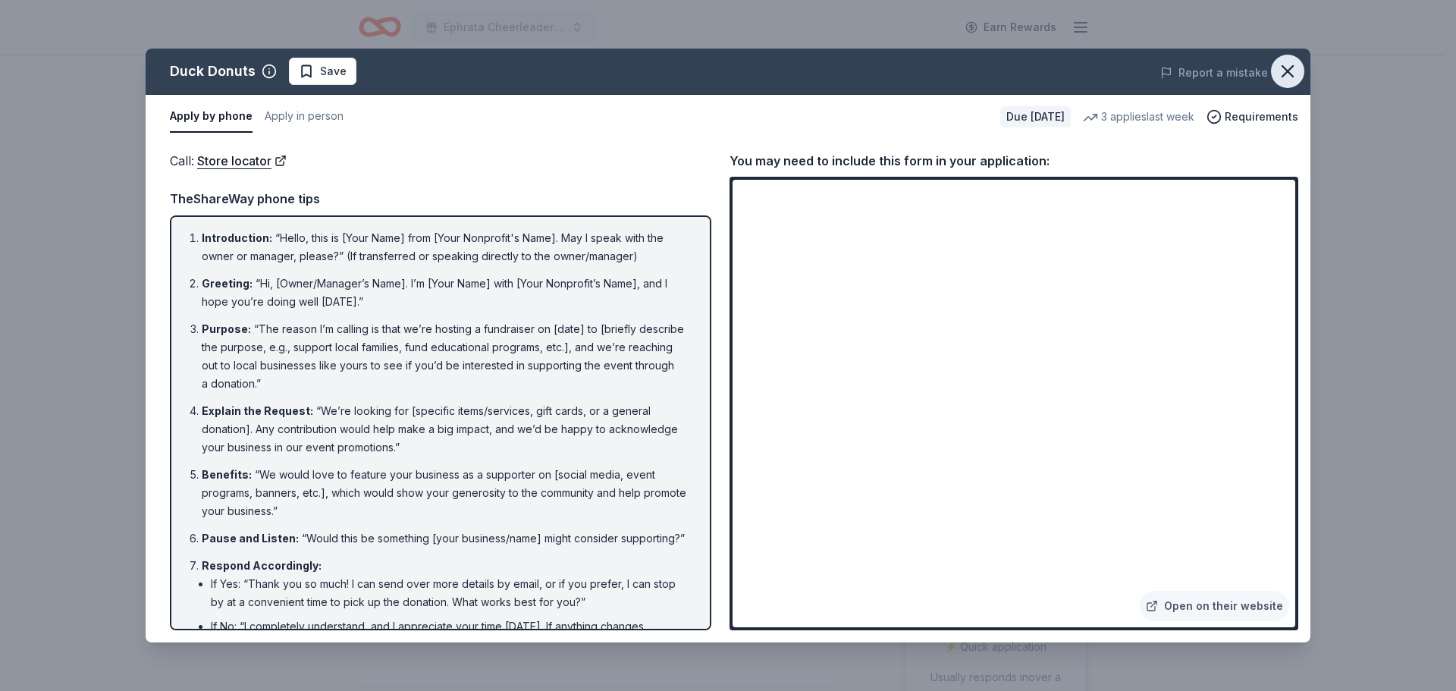
click at [1283, 66] on icon "button" at bounding box center [1288, 71] width 11 height 11
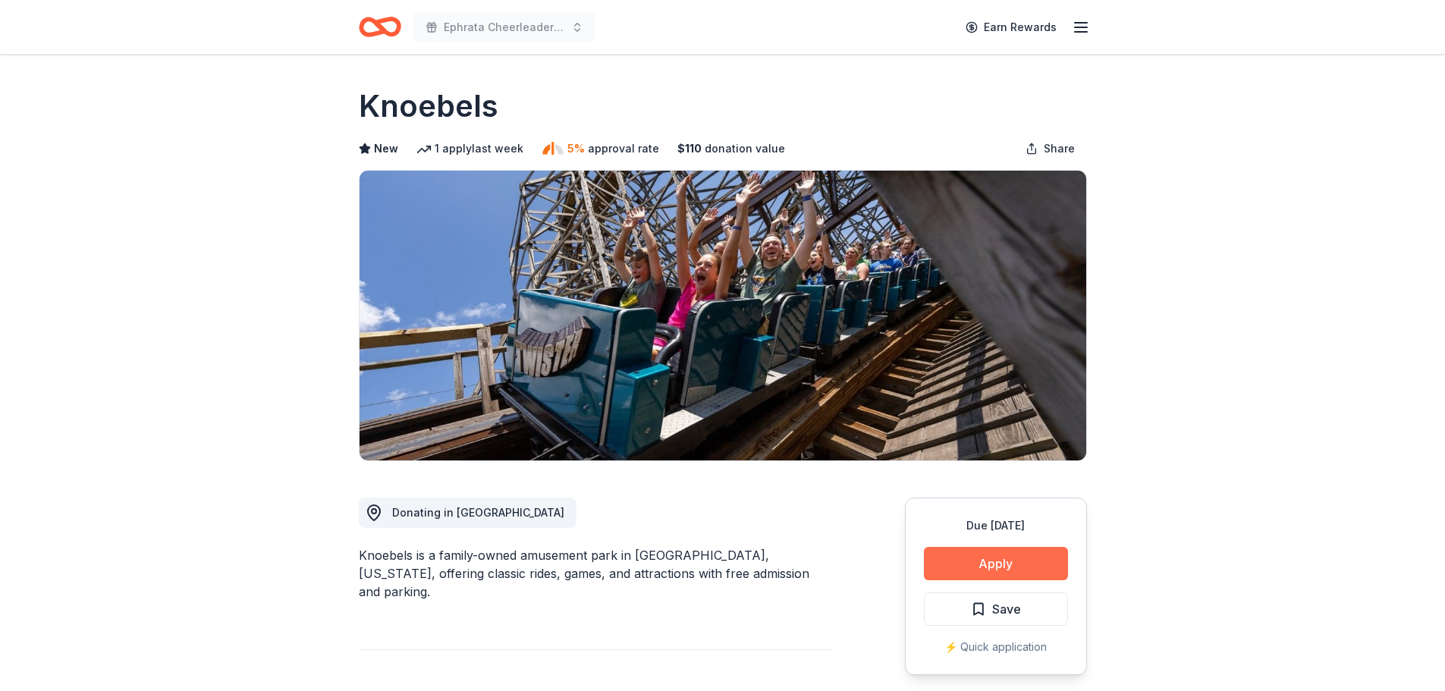
click at [958, 562] on button "Apply" at bounding box center [996, 563] width 144 height 33
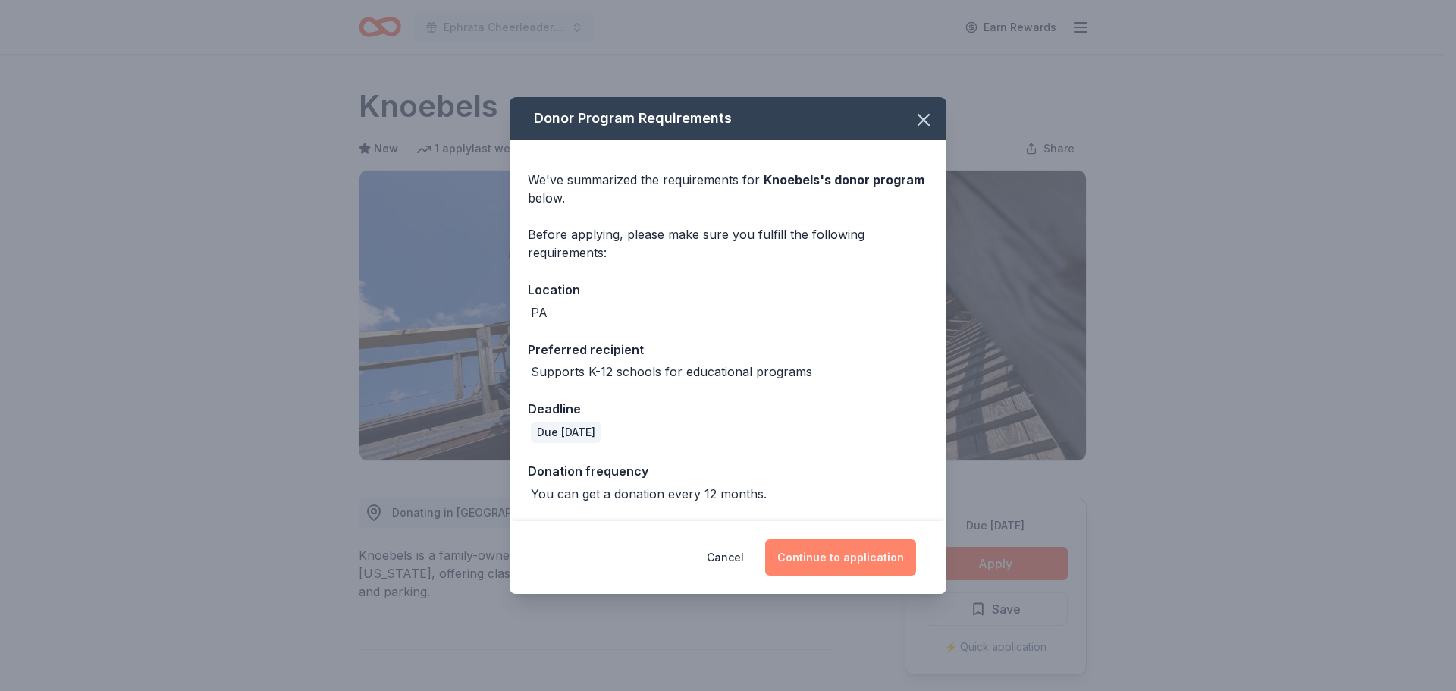
click at [811, 549] on button "Continue to application" at bounding box center [840, 557] width 151 height 36
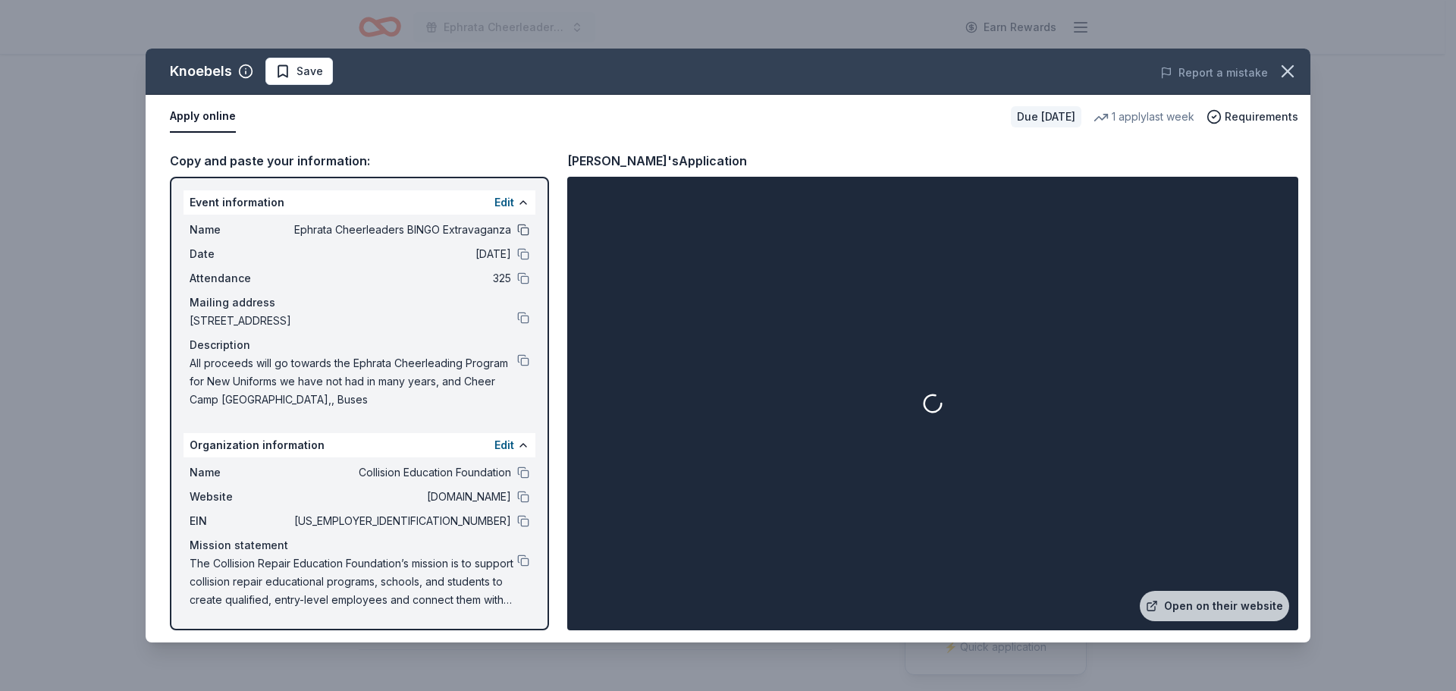
click at [528, 226] on button at bounding box center [523, 230] width 12 height 12
click at [523, 255] on button at bounding box center [523, 254] width 12 height 12
click at [527, 281] on button at bounding box center [523, 278] width 12 height 12
click at [523, 316] on button at bounding box center [523, 318] width 12 height 12
click at [522, 356] on div "Description All proceeds will go towards the Ephrata Cheerleading Program for N…" at bounding box center [360, 372] width 340 height 73
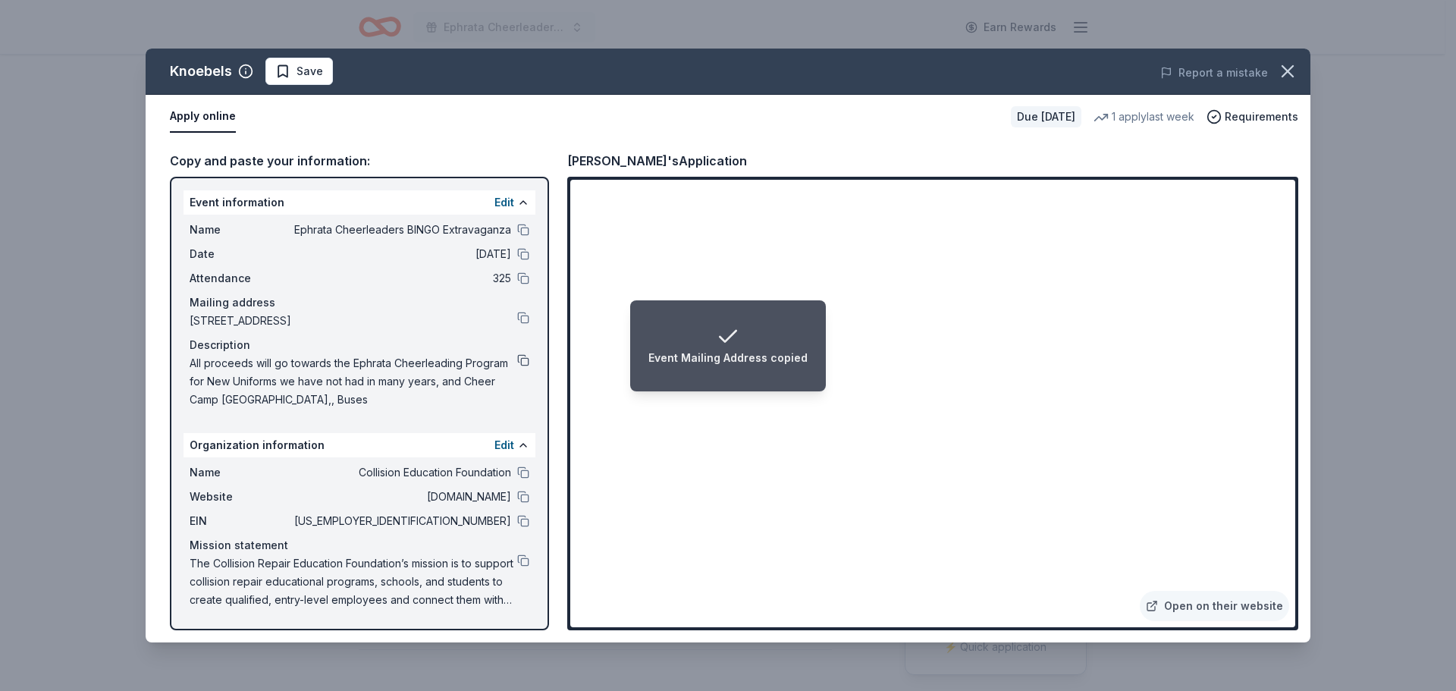
click at [523, 356] on button at bounding box center [523, 360] width 12 height 12
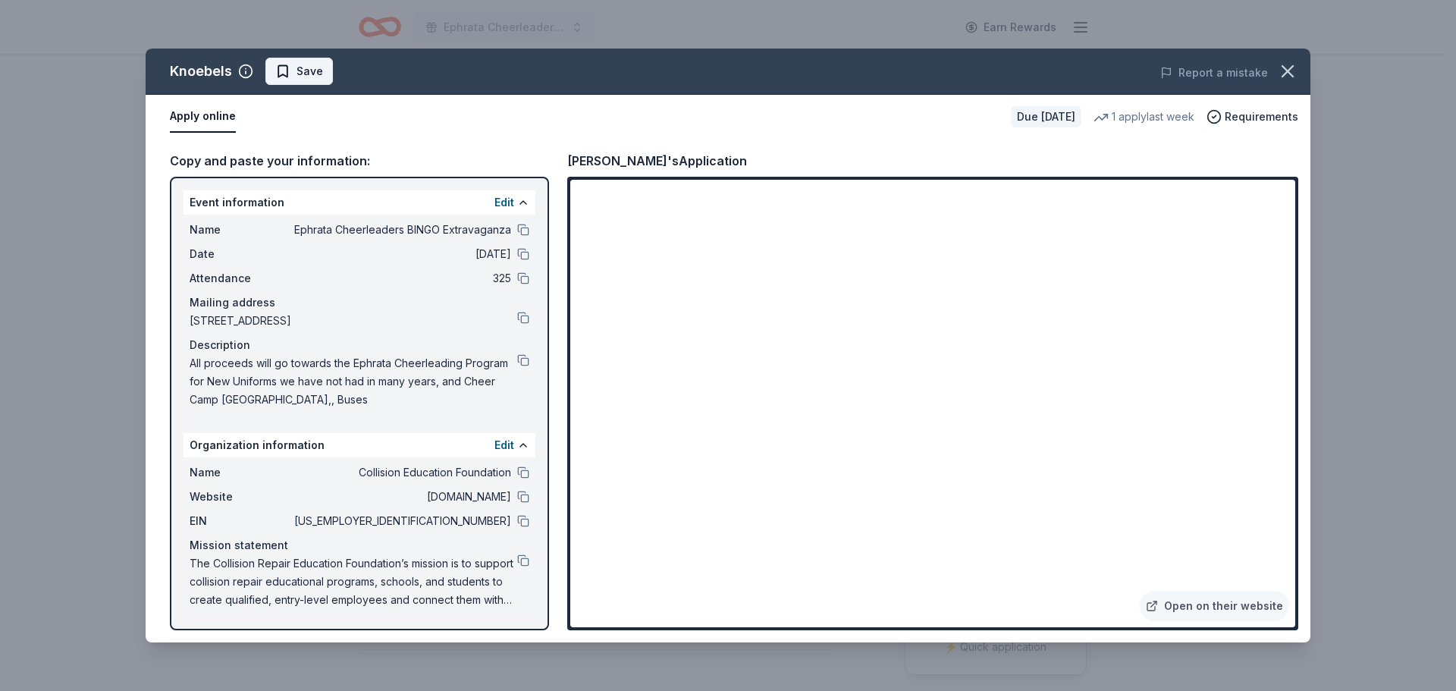
click at [306, 71] on span "Save" at bounding box center [310, 71] width 27 height 18
click at [323, 76] on html "Ephrata Cheerleaders BINGO Extravaganza Earn Rewards Due in 106 days Share Knoe…" at bounding box center [728, 345] width 1456 height 691
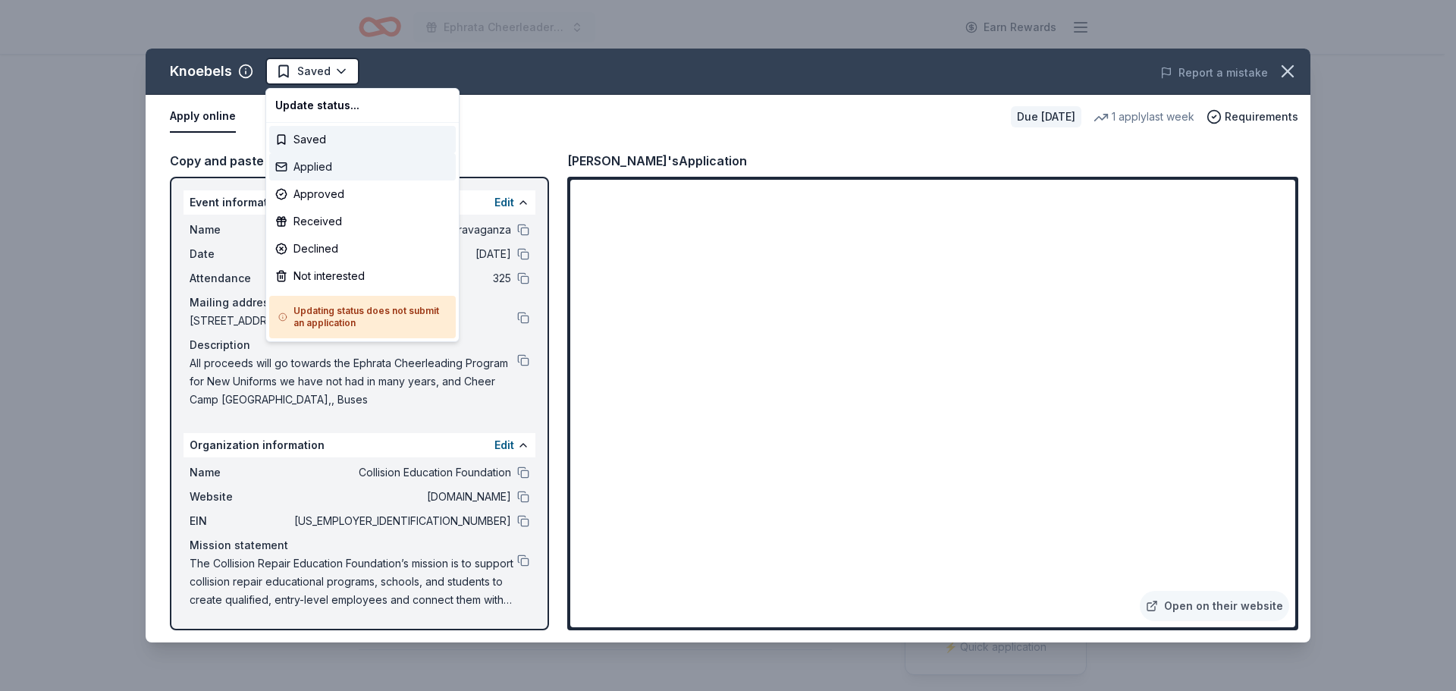
click at [328, 161] on div "Applied" at bounding box center [362, 166] width 187 height 27
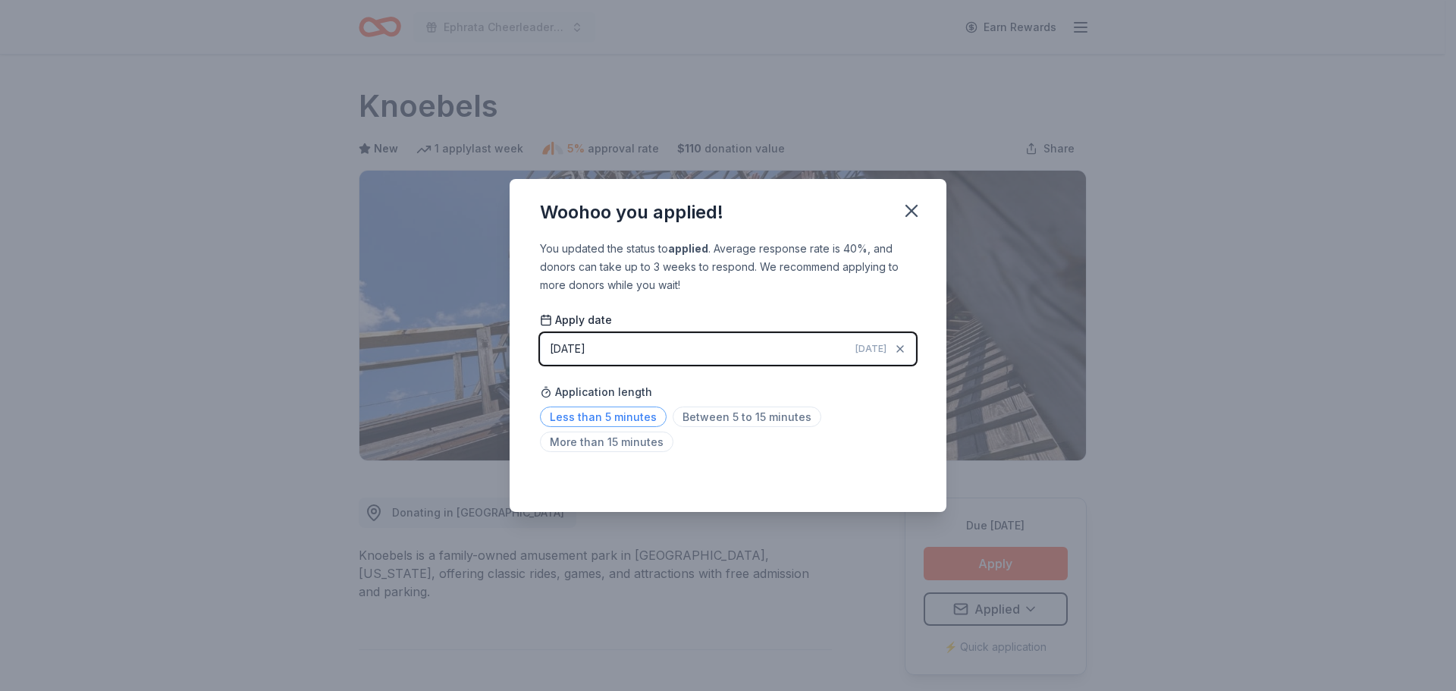
click at [585, 415] on span "Less than 5 minutes" at bounding box center [603, 417] width 127 height 20
click at [911, 204] on icon "button" at bounding box center [911, 210] width 21 height 21
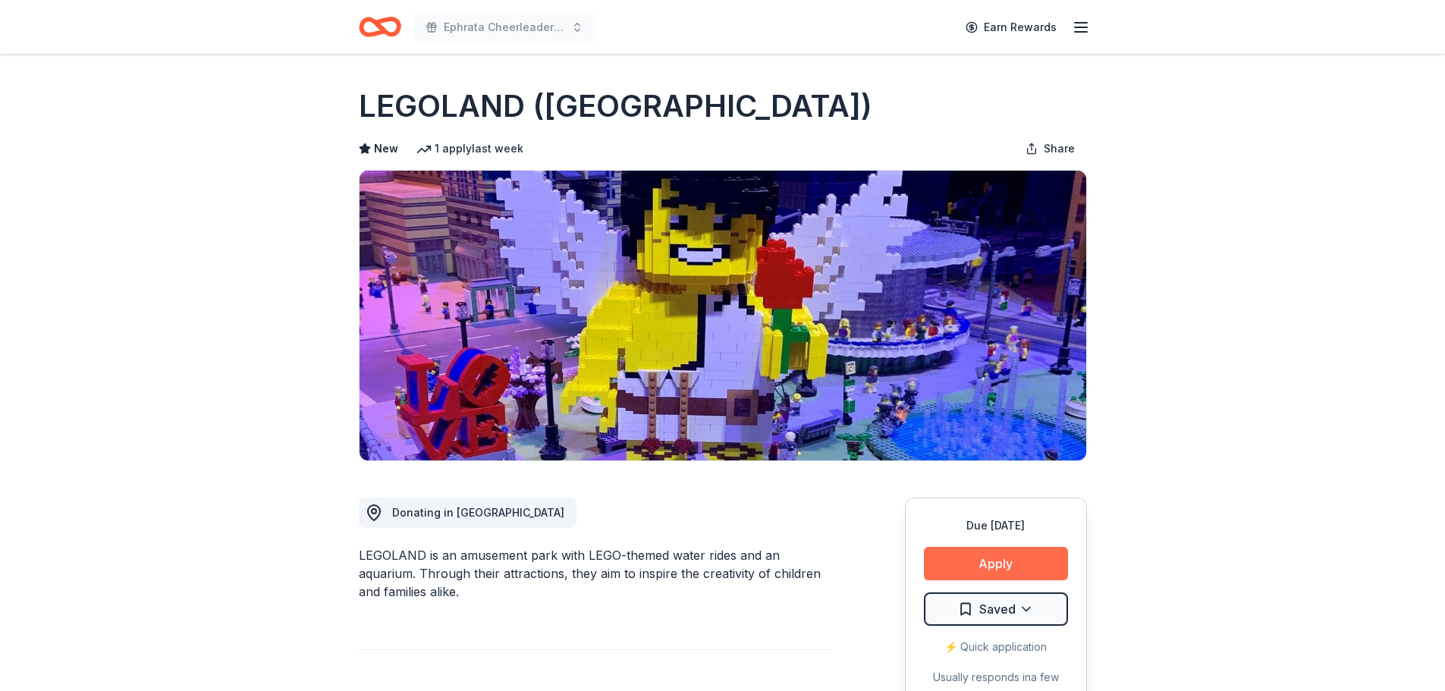
click at [978, 558] on button "Apply" at bounding box center [996, 563] width 144 height 33
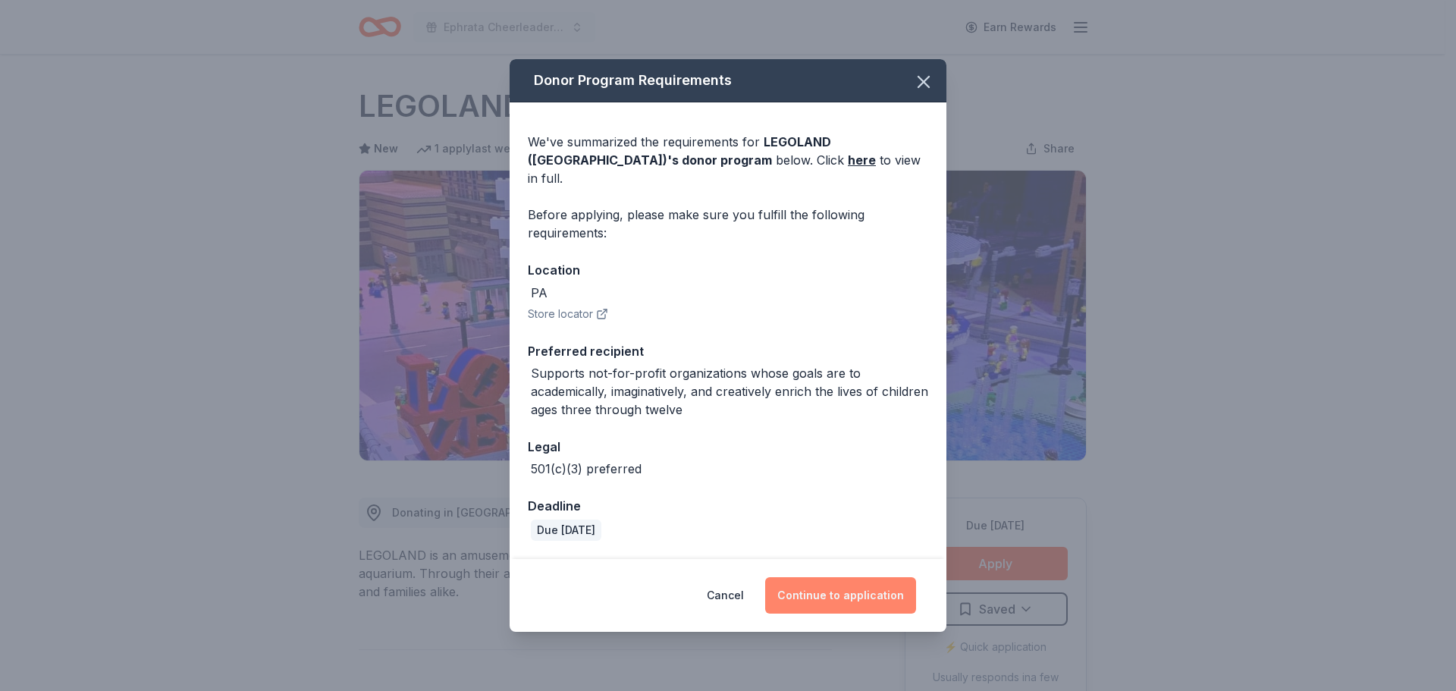
click at [821, 581] on button "Continue to application" at bounding box center [840, 595] width 151 height 36
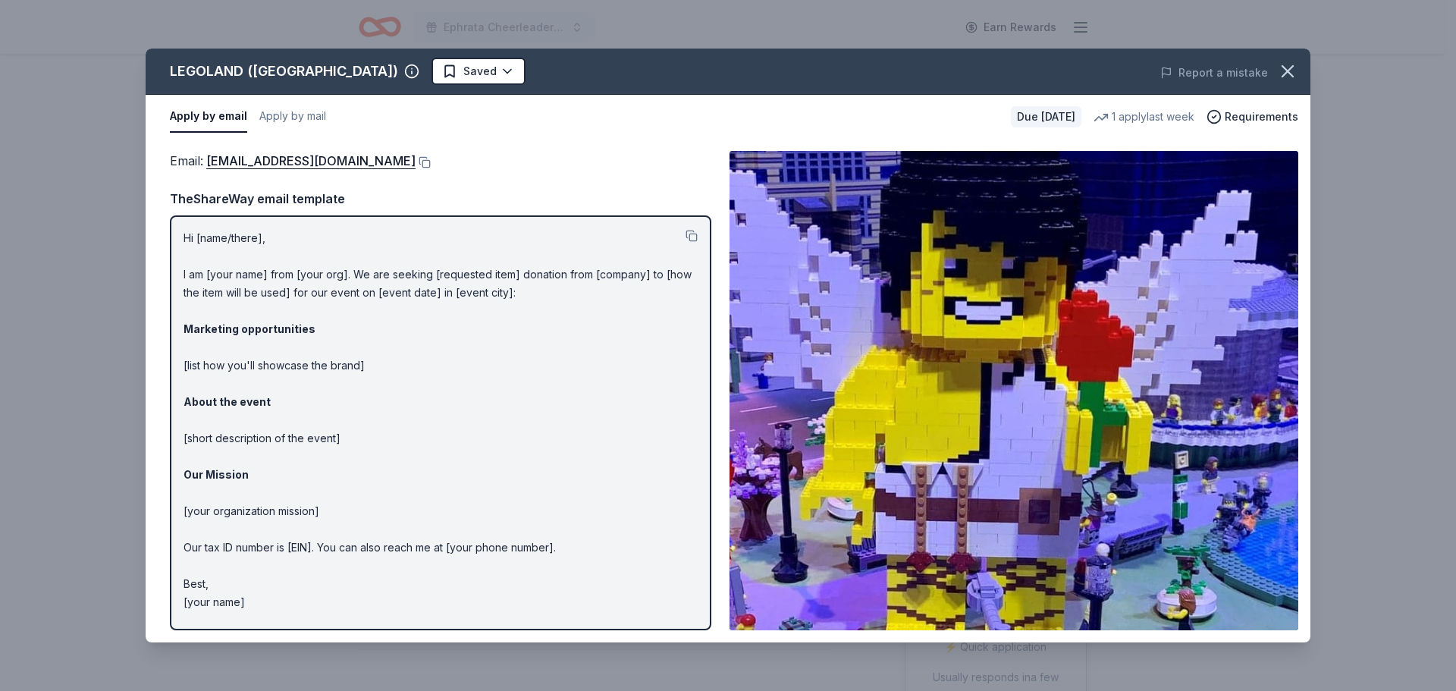
click at [186, 234] on p "Hi [name/there], I am [your name] from [your org]. We are seeking [requested it…" at bounding box center [441, 420] width 514 height 382
drag, startPoint x: 184, startPoint y: 240, endPoint x: 241, endPoint y: 322, distance: 100.4
click at [241, 322] on p "Hi [name/there], I am [your name] from [your org]. We are seeking [requested it…" at bounding box center [441, 420] width 514 height 382
drag, startPoint x: 293, startPoint y: 512, endPoint x: 345, endPoint y: 515, distance: 52.4
click at [297, 511] on p "Hi [name/there], I am [your name] from [your org]. We are seeking [requested it…" at bounding box center [441, 420] width 514 height 382
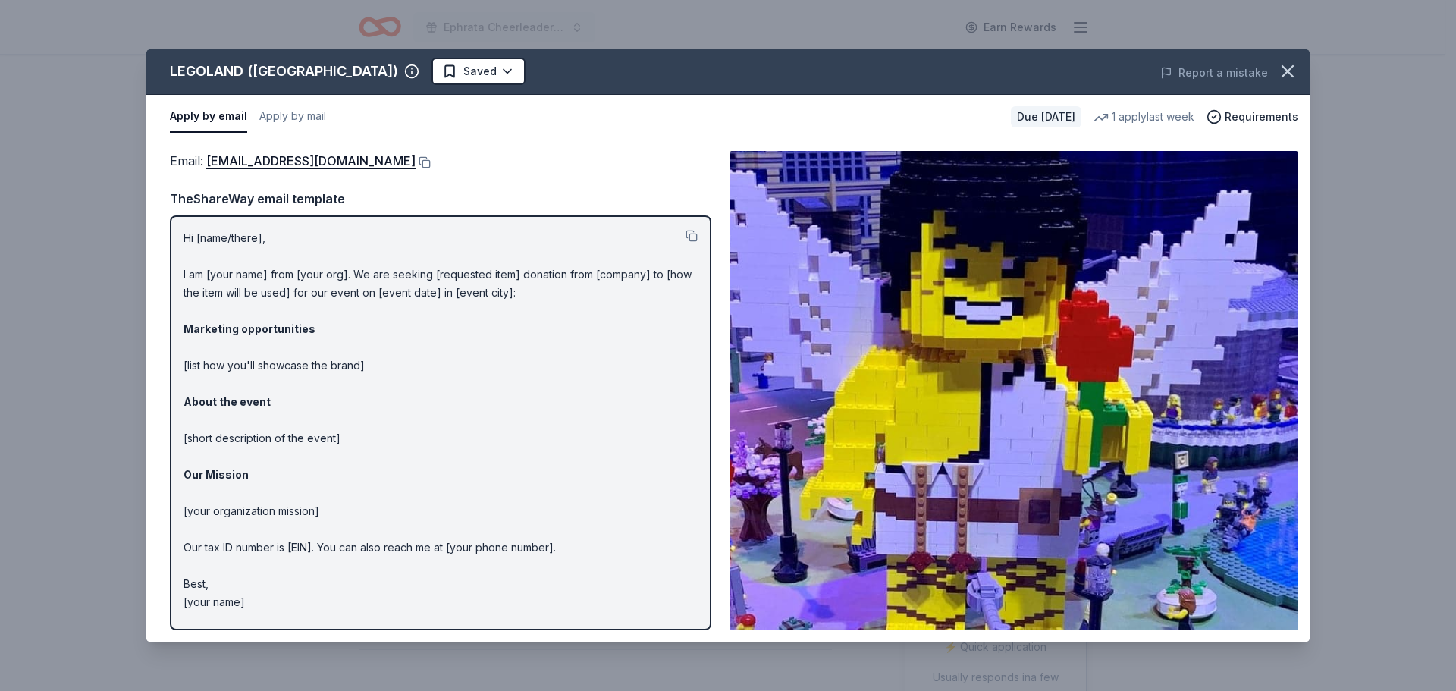
drag, startPoint x: 259, startPoint y: 279, endPoint x: 386, endPoint y: 274, distance: 127.5
click at [261, 278] on p "Hi [name/there], I am [your name] from [your org]. We are seeking [requested it…" at bounding box center [441, 420] width 514 height 382
click at [417, 68] on html "Ephrata Cheerleaders BINGO Extravaganza Earn Rewards Due in 106 days Share LEGO…" at bounding box center [728, 345] width 1456 height 691
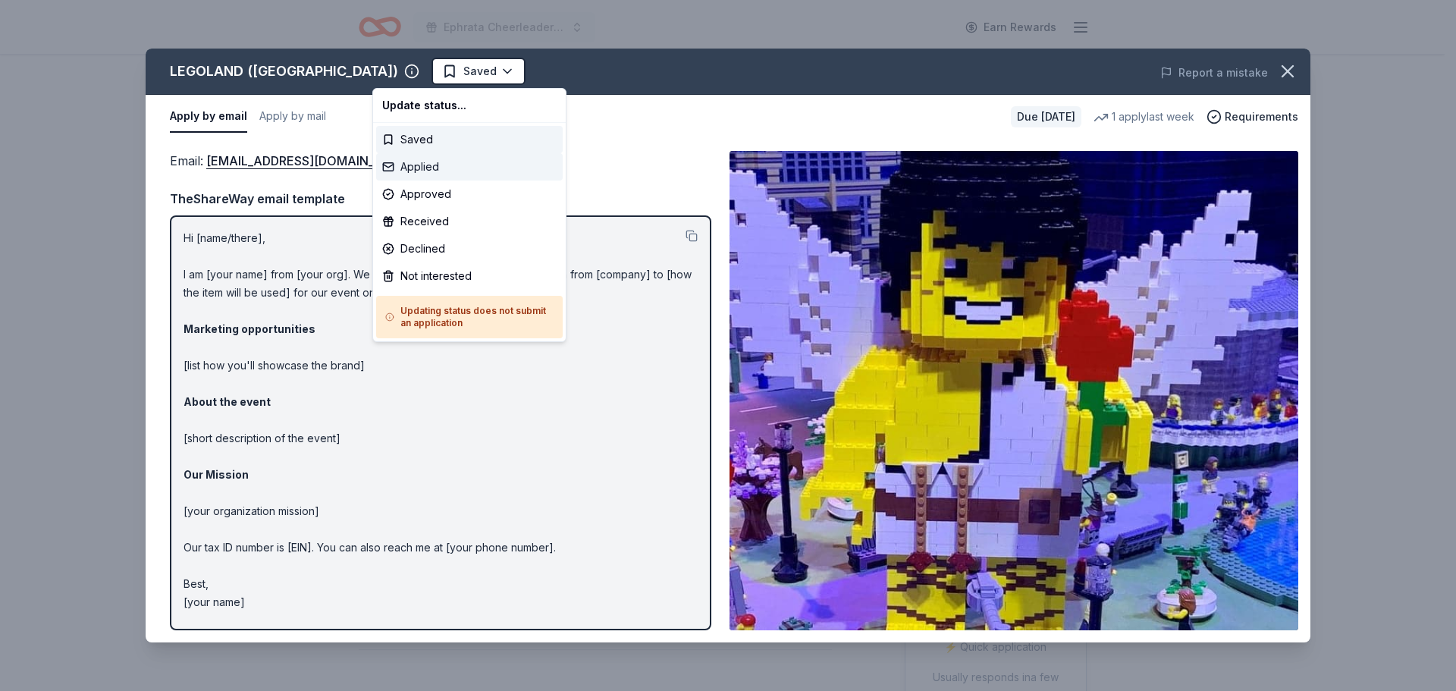
click at [429, 161] on div "Applied" at bounding box center [469, 166] width 187 height 27
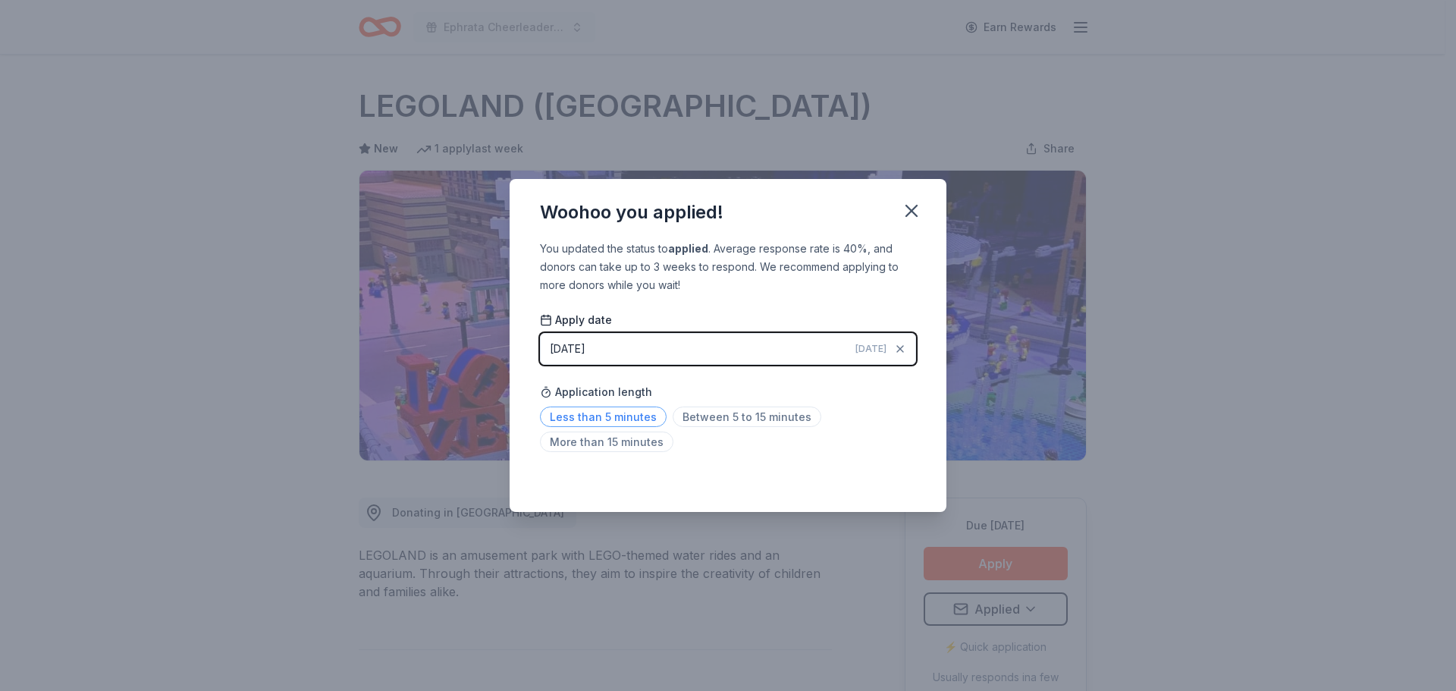
click at [595, 416] on span "Less than 5 minutes" at bounding box center [603, 417] width 127 height 20
click at [909, 217] on icon "button" at bounding box center [911, 210] width 21 height 21
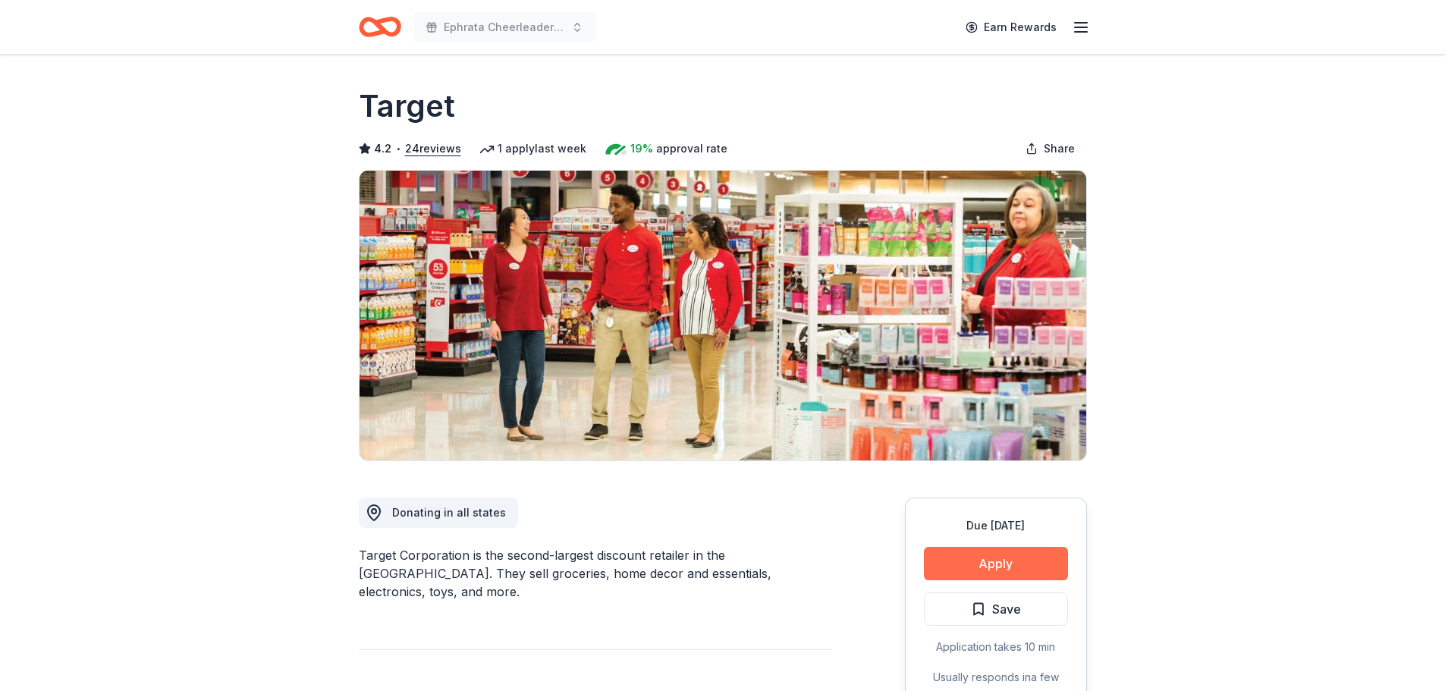
click at [960, 553] on button "Apply" at bounding box center [996, 563] width 144 height 33
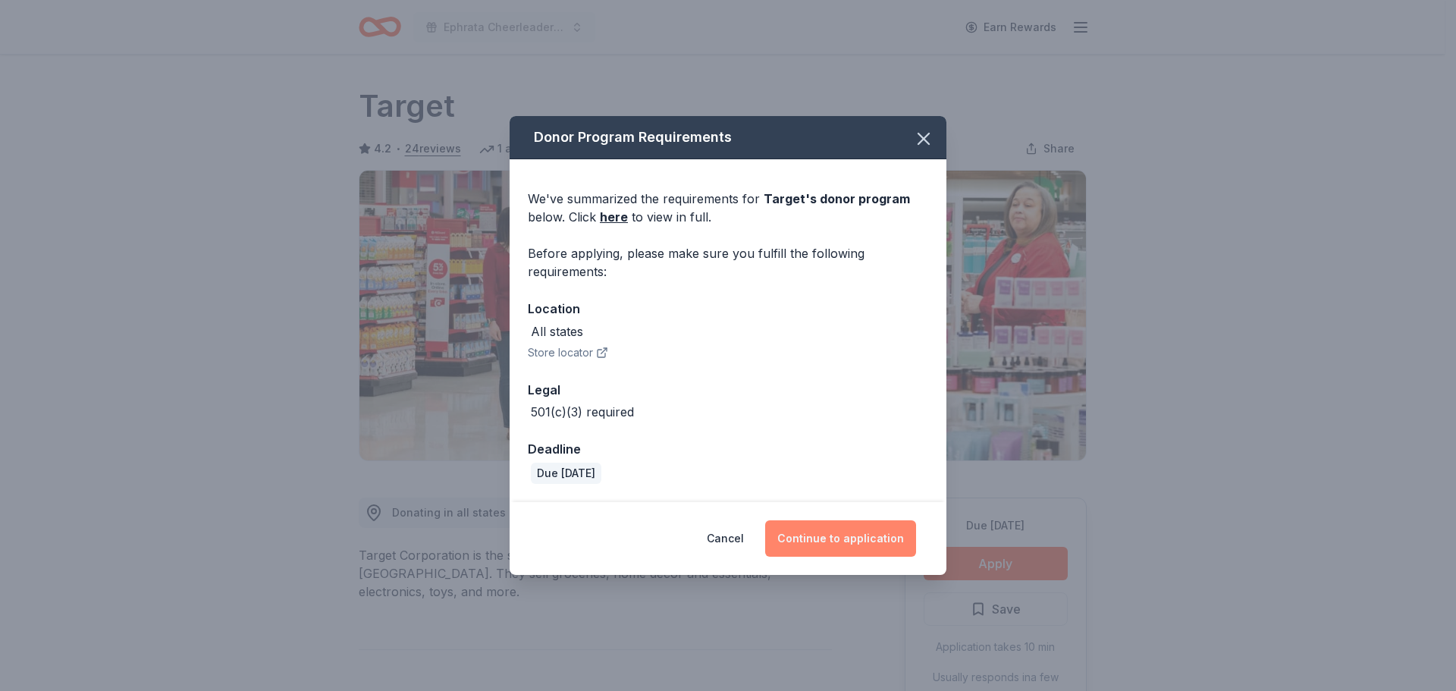
click at [824, 546] on button "Continue to application" at bounding box center [840, 538] width 151 height 36
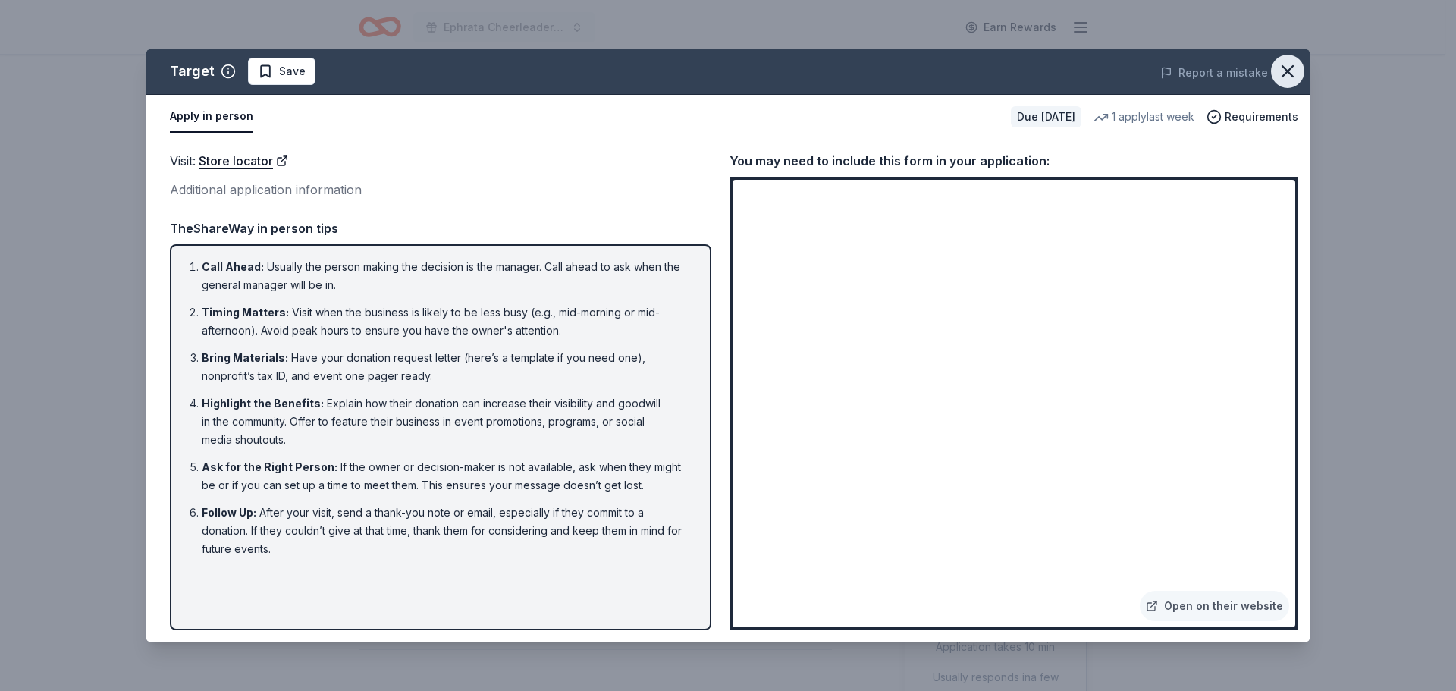
click at [1291, 71] on icon "button" at bounding box center [1287, 71] width 21 height 21
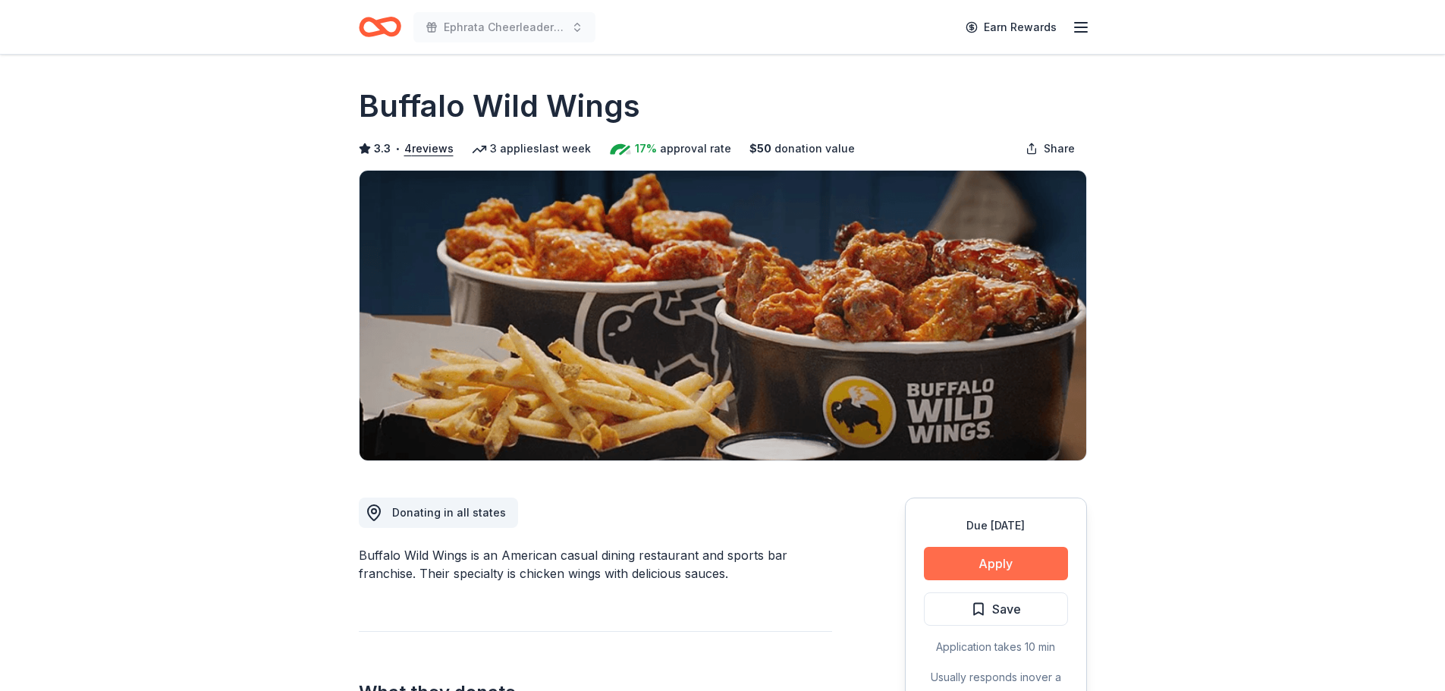
click at [1000, 567] on button "Apply" at bounding box center [996, 563] width 144 height 33
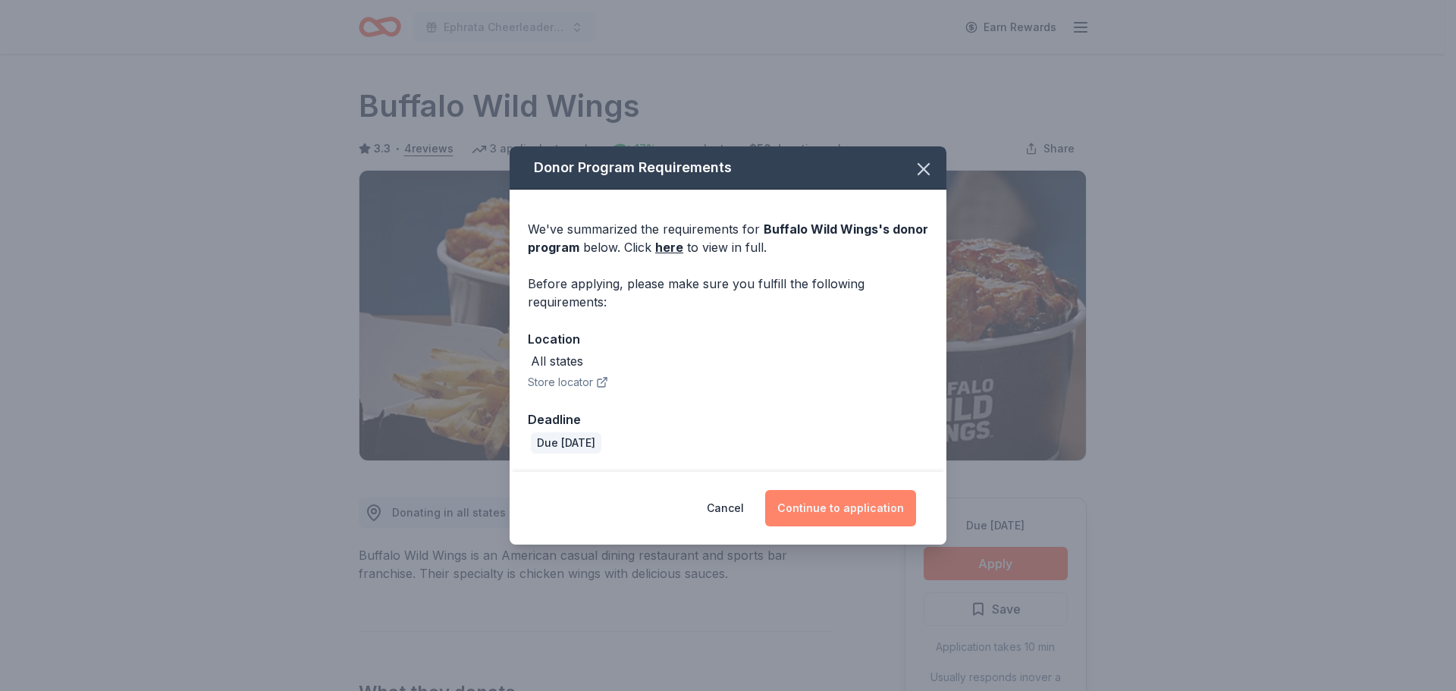
click at [802, 499] on button "Continue to application" at bounding box center [840, 508] width 151 height 36
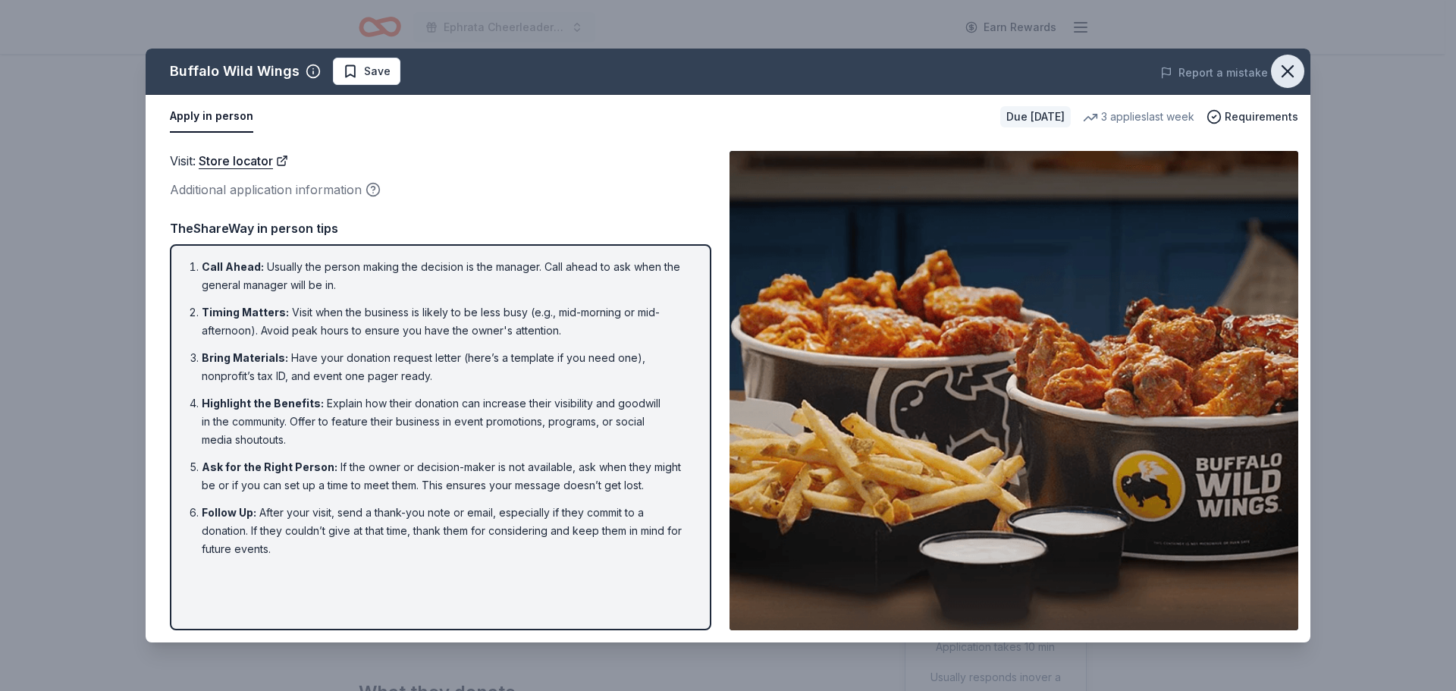
click at [1289, 71] on icon "button" at bounding box center [1288, 71] width 11 height 11
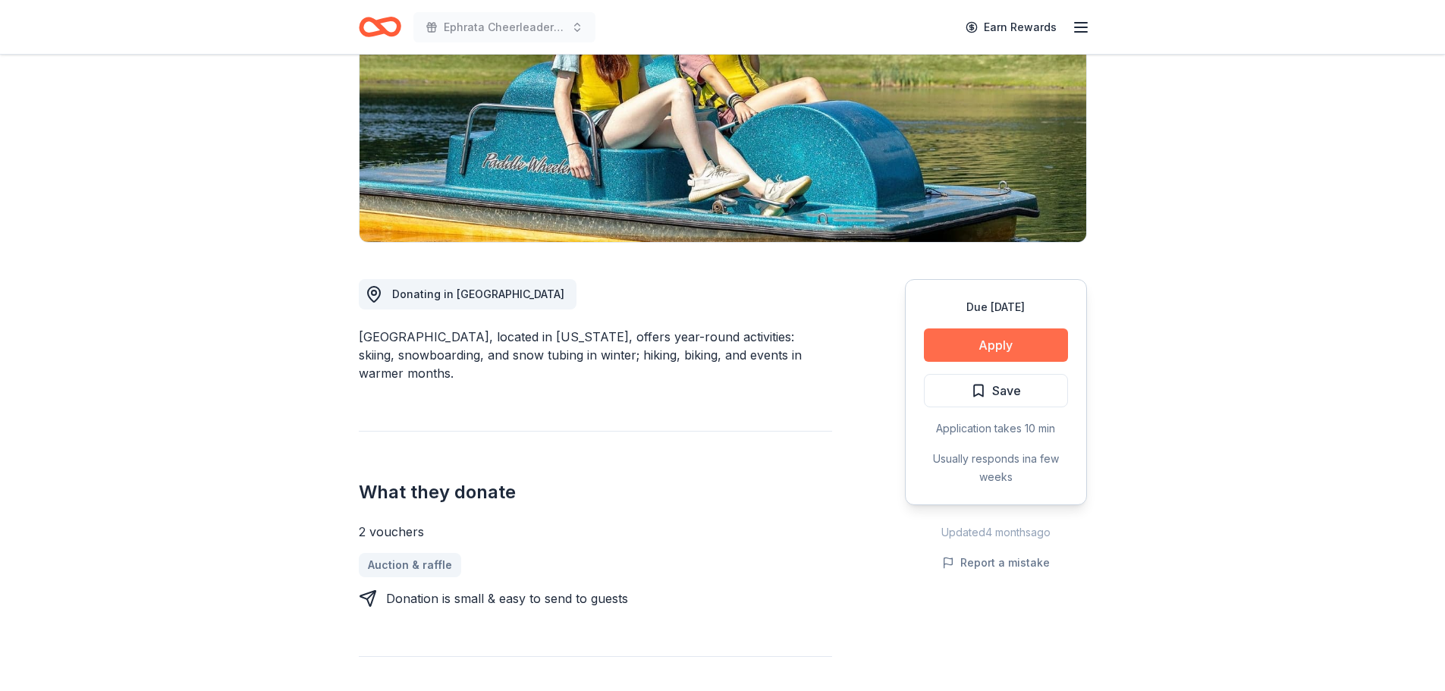
scroll to position [228, 0]
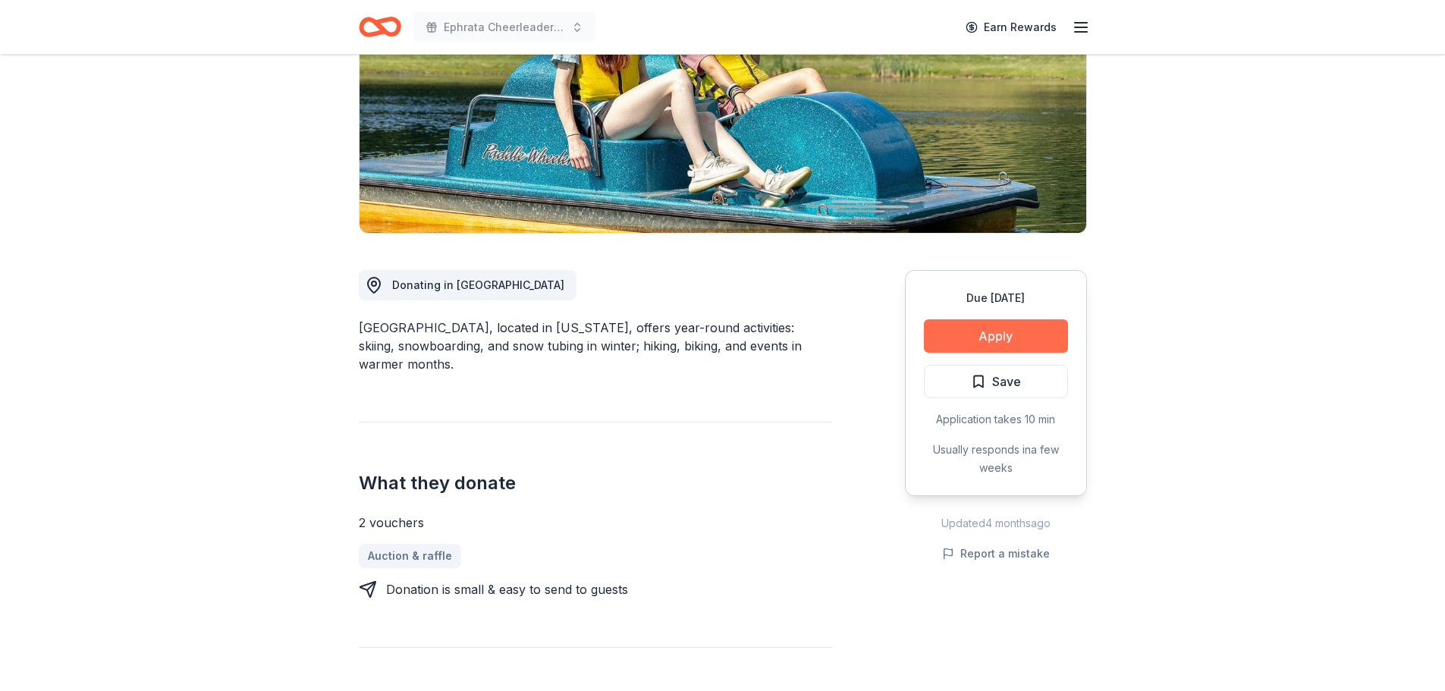
click at [997, 339] on button "Apply" at bounding box center [996, 335] width 144 height 33
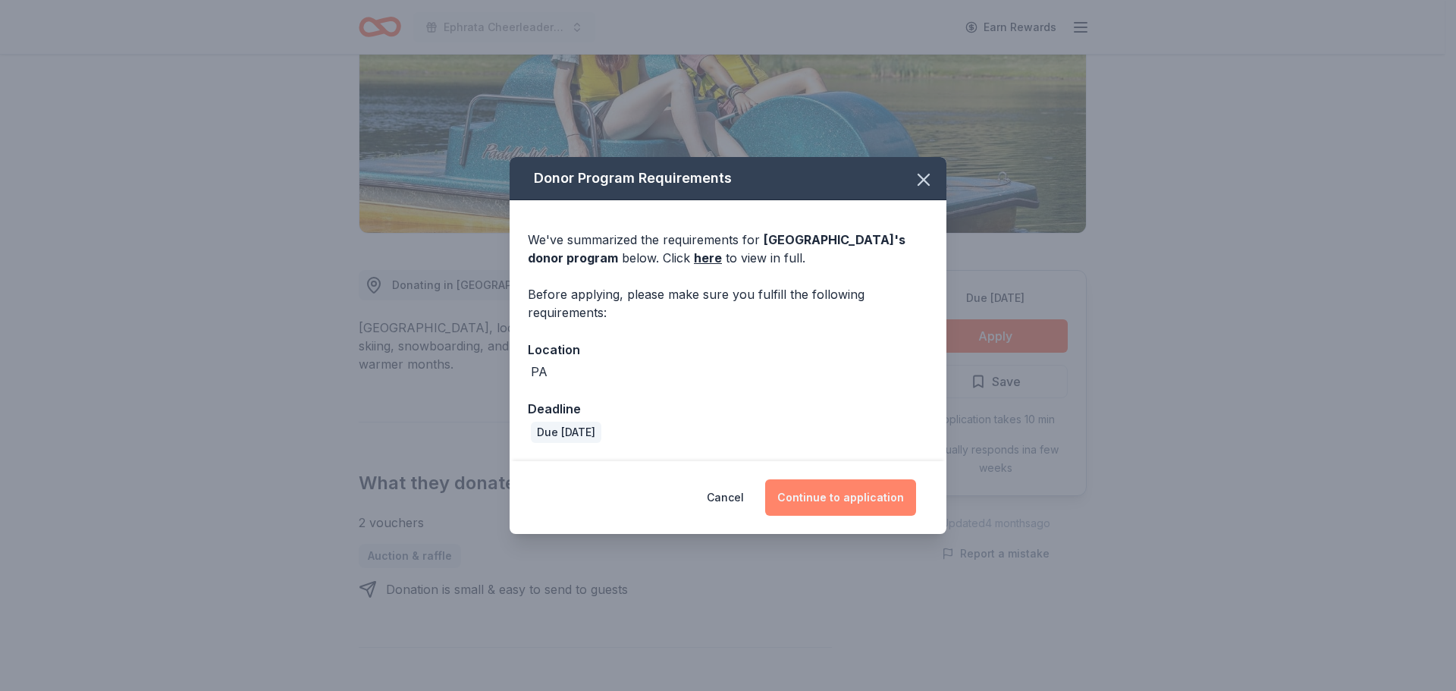
click at [846, 489] on button "Continue to application" at bounding box center [840, 497] width 151 height 36
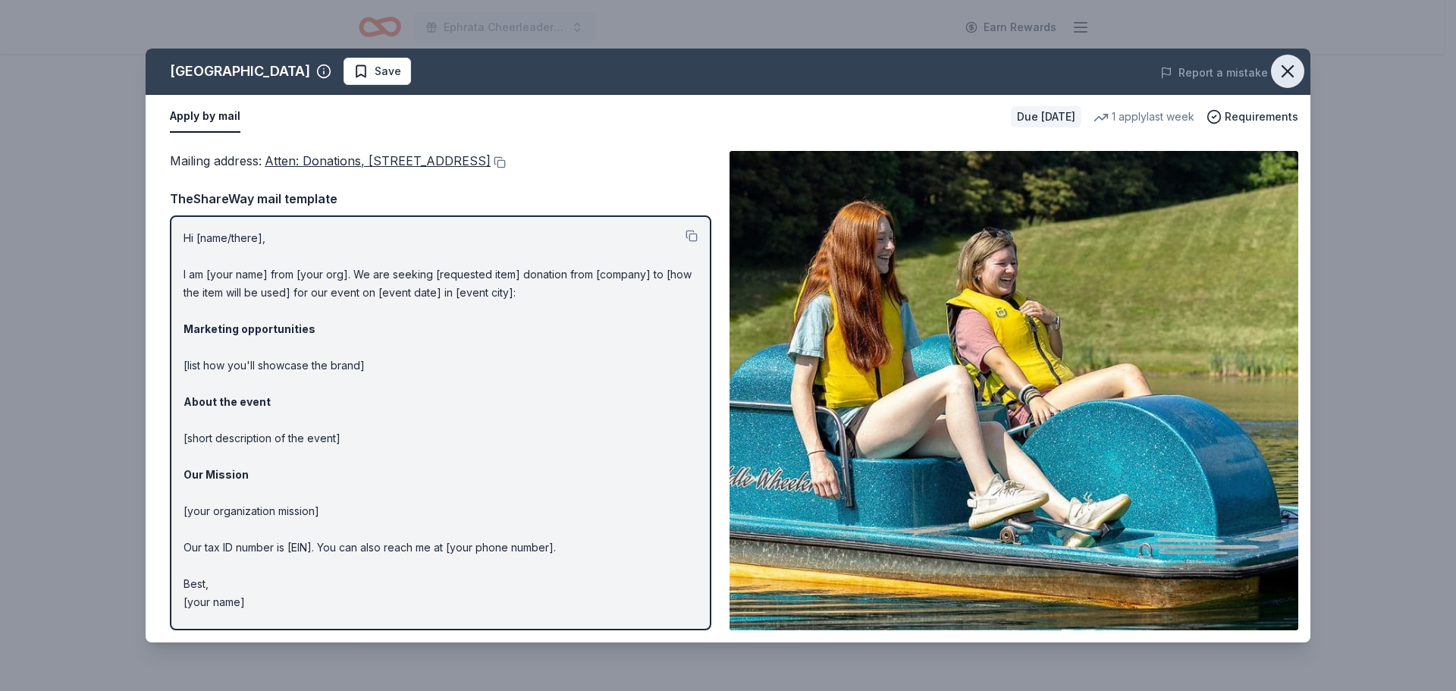
click at [1288, 73] on icon "button" at bounding box center [1287, 71] width 21 height 21
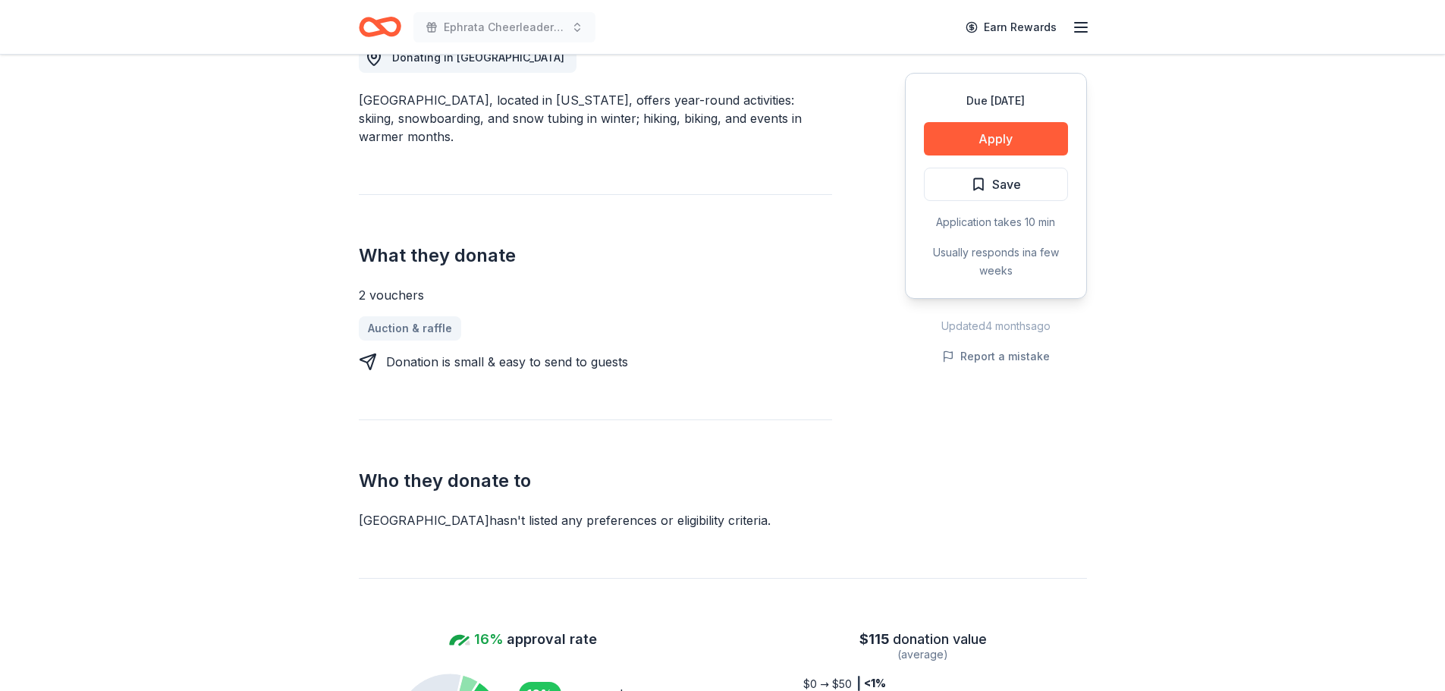
scroll to position [0, 0]
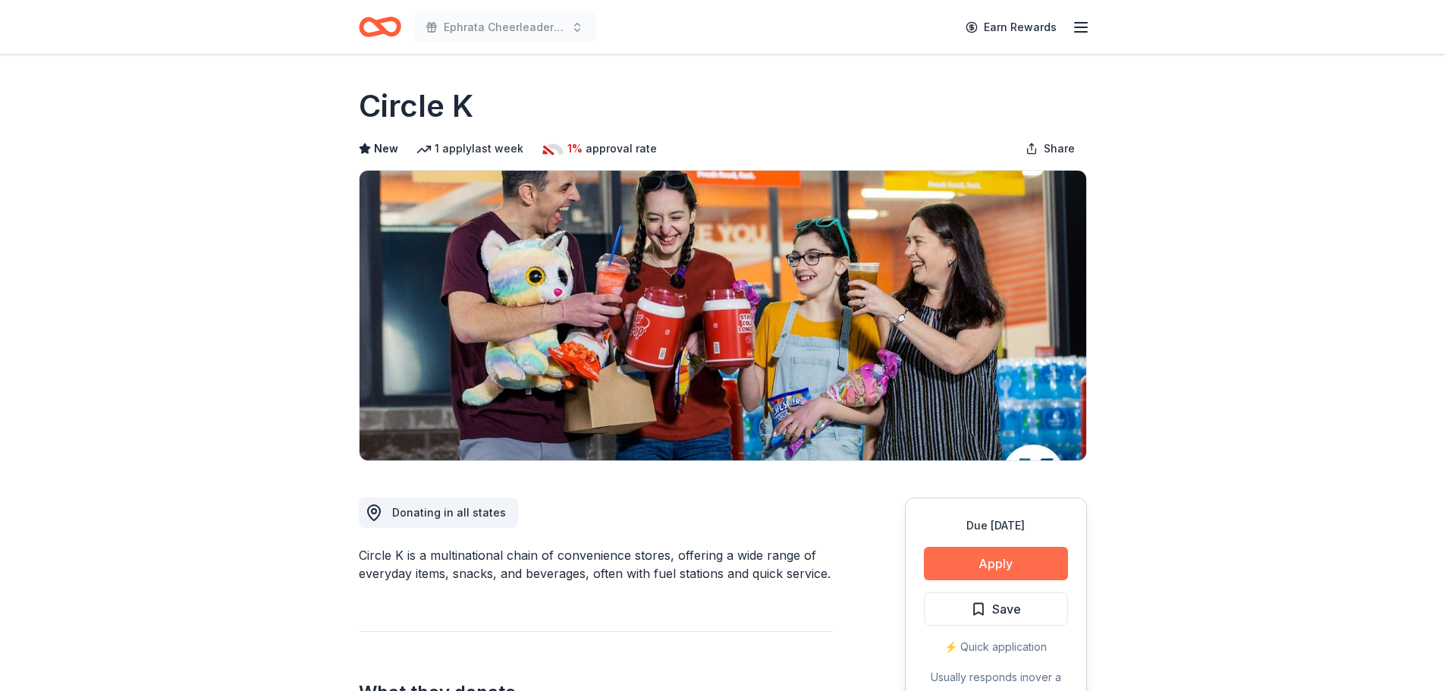
click at [1010, 565] on button "Apply" at bounding box center [996, 563] width 144 height 33
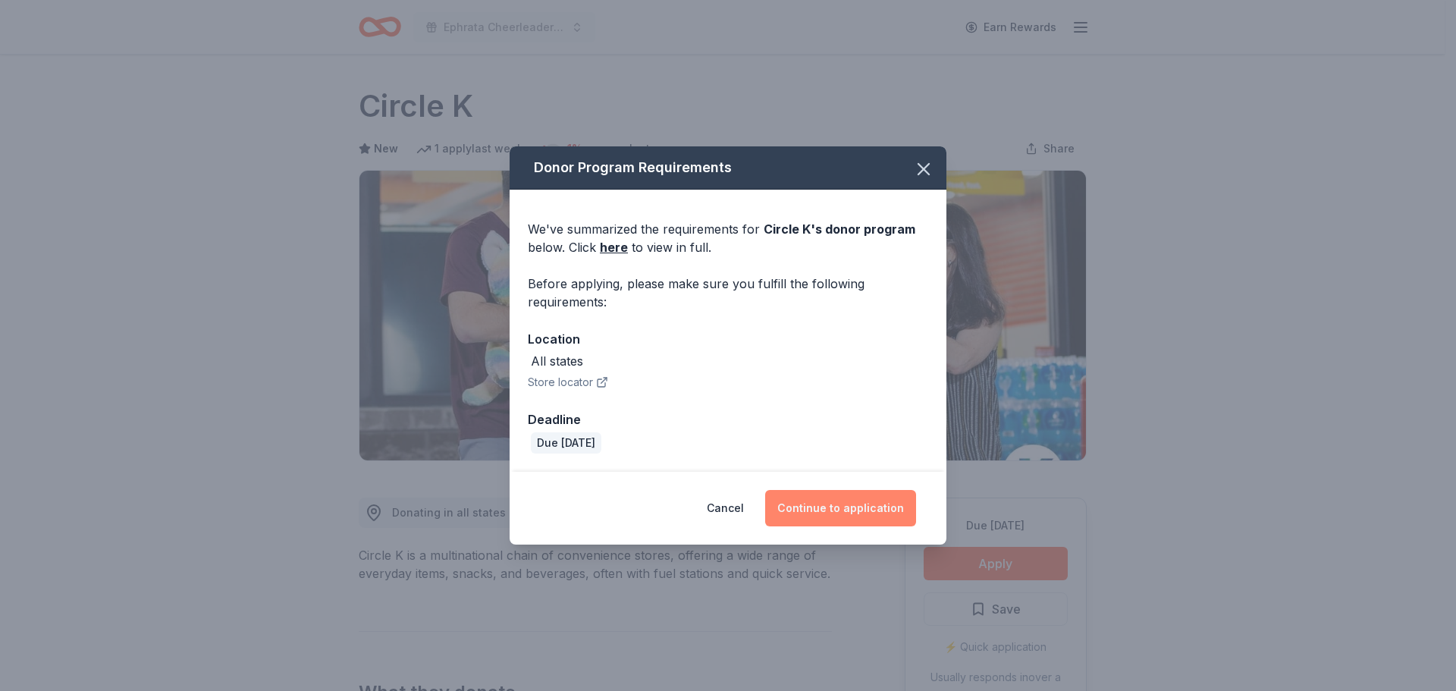
click at [843, 498] on button "Continue to application" at bounding box center [840, 508] width 151 height 36
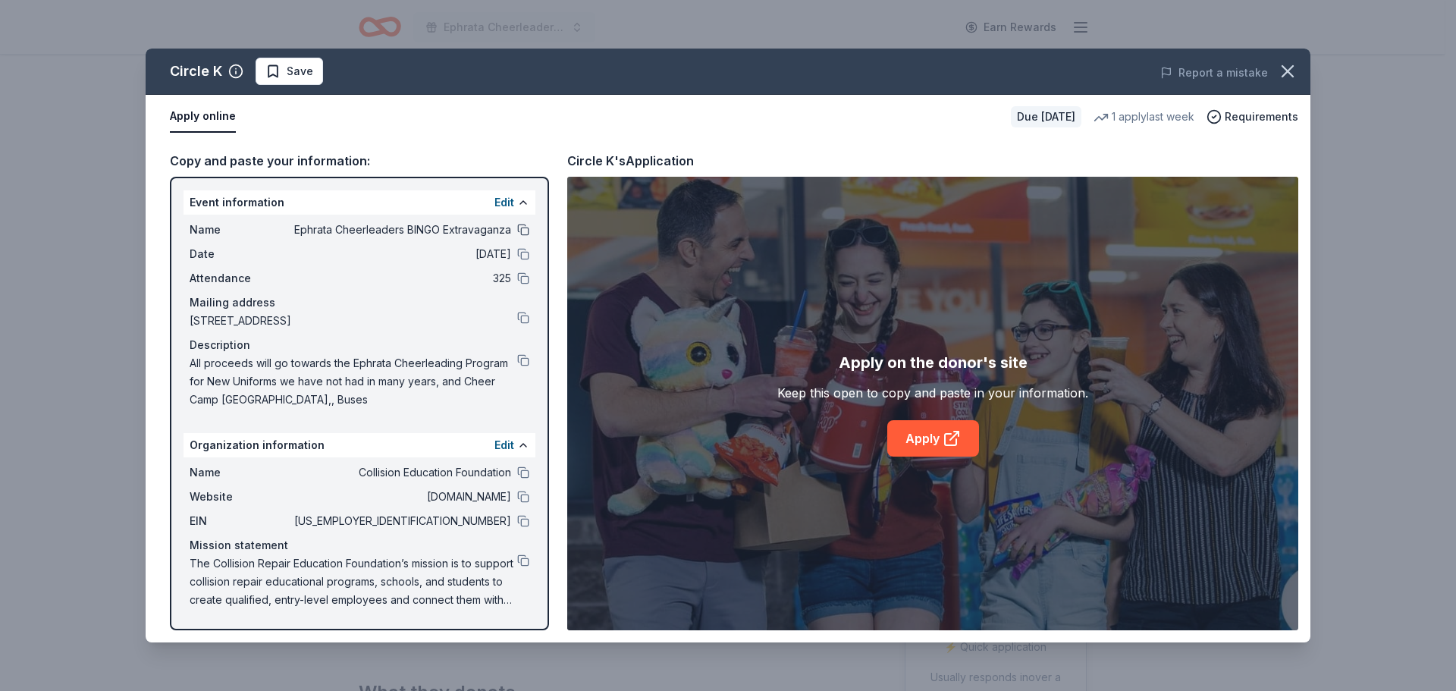
click at [523, 231] on button at bounding box center [523, 230] width 12 height 12
click at [523, 257] on button at bounding box center [523, 254] width 12 height 12
click at [524, 281] on button at bounding box center [523, 278] width 12 height 12
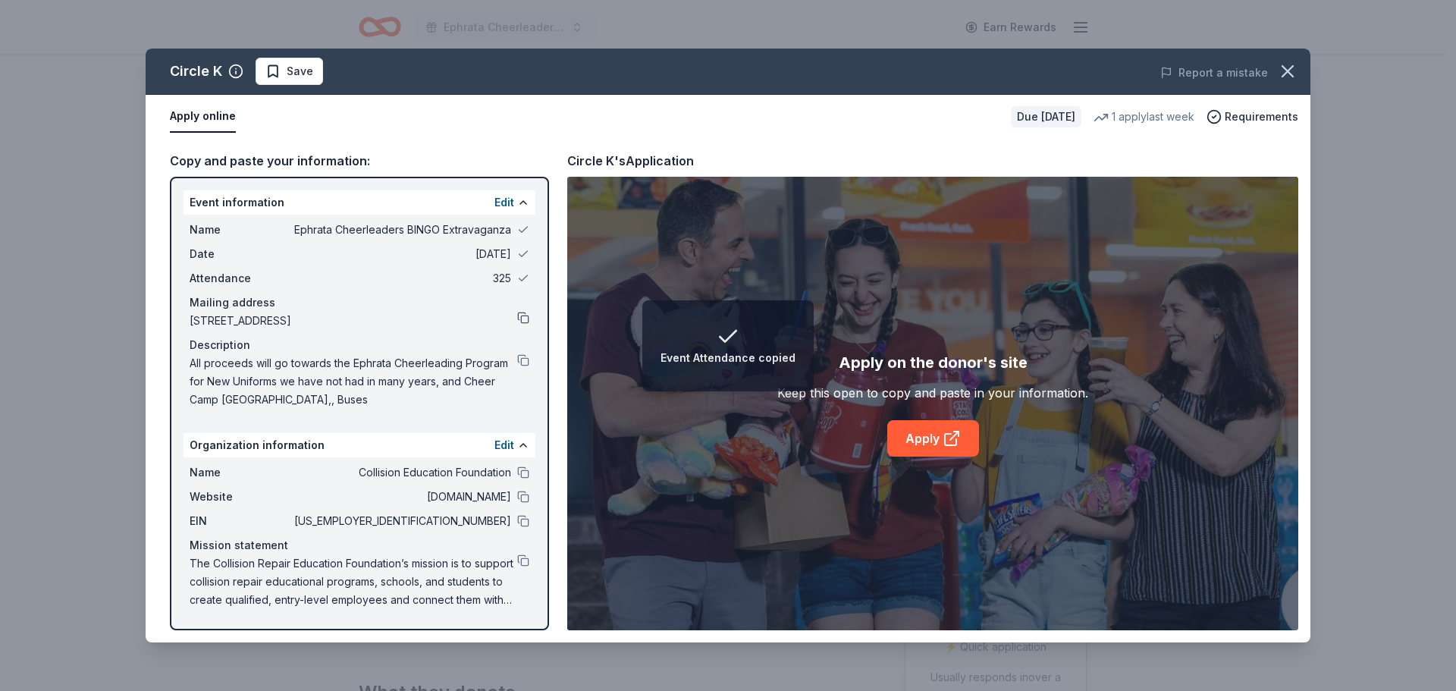
click at [524, 315] on button at bounding box center [523, 318] width 12 height 12
click at [525, 361] on button at bounding box center [523, 360] width 12 height 12
click at [940, 435] on link "Apply" at bounding box center [933, 438] width 92 height 36
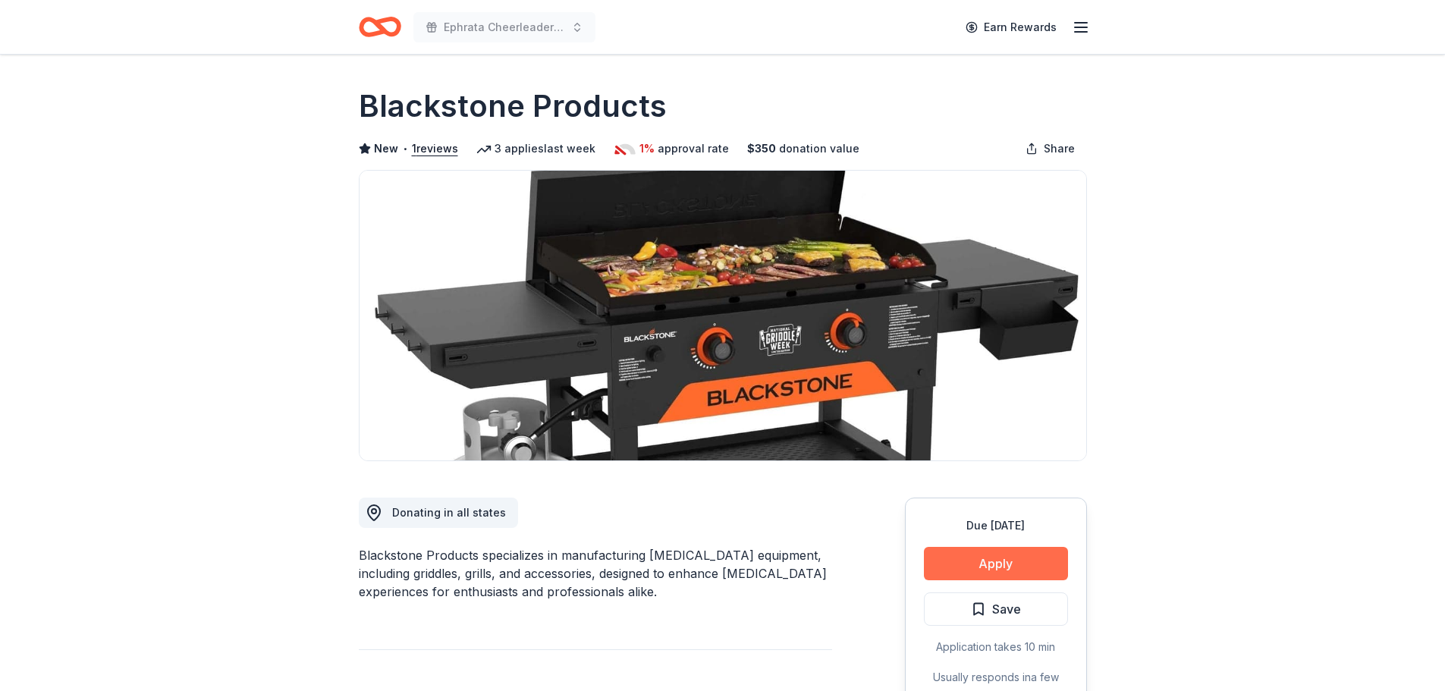
click at [1002, 558] on button "Apply" at bounding box center [996, 563] width 144 height 33
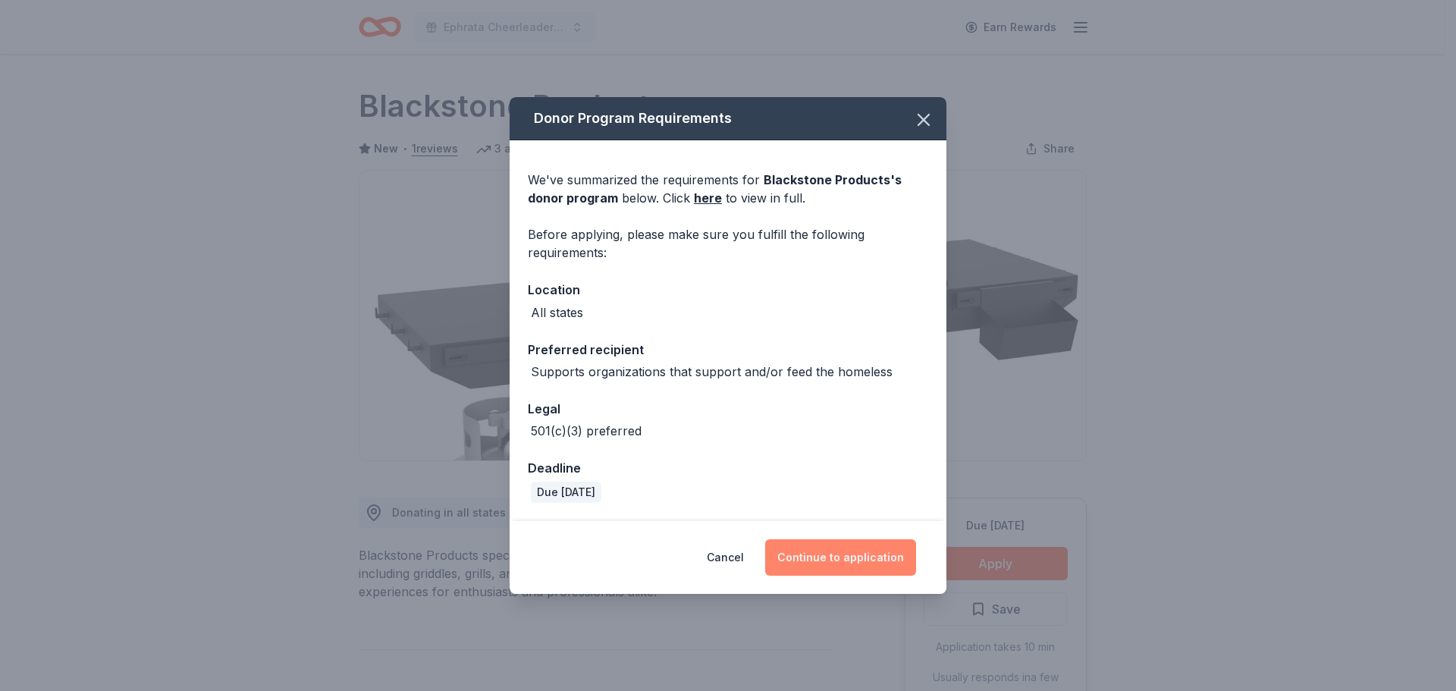
click at [868, 554] on button "Continue to application" at bounding box center [840, 557] width 151 height 36
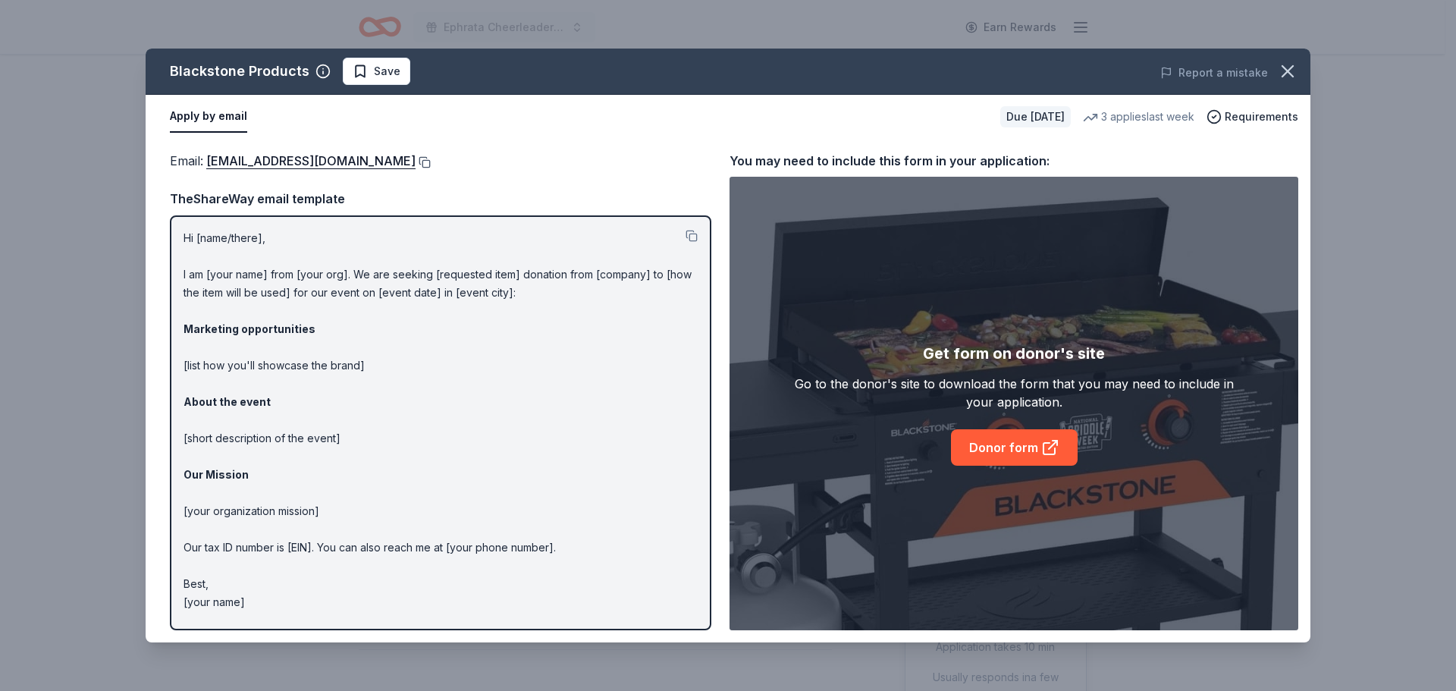
click at [428, 160] on button at bounding box center [423, 162] width 15 height 12
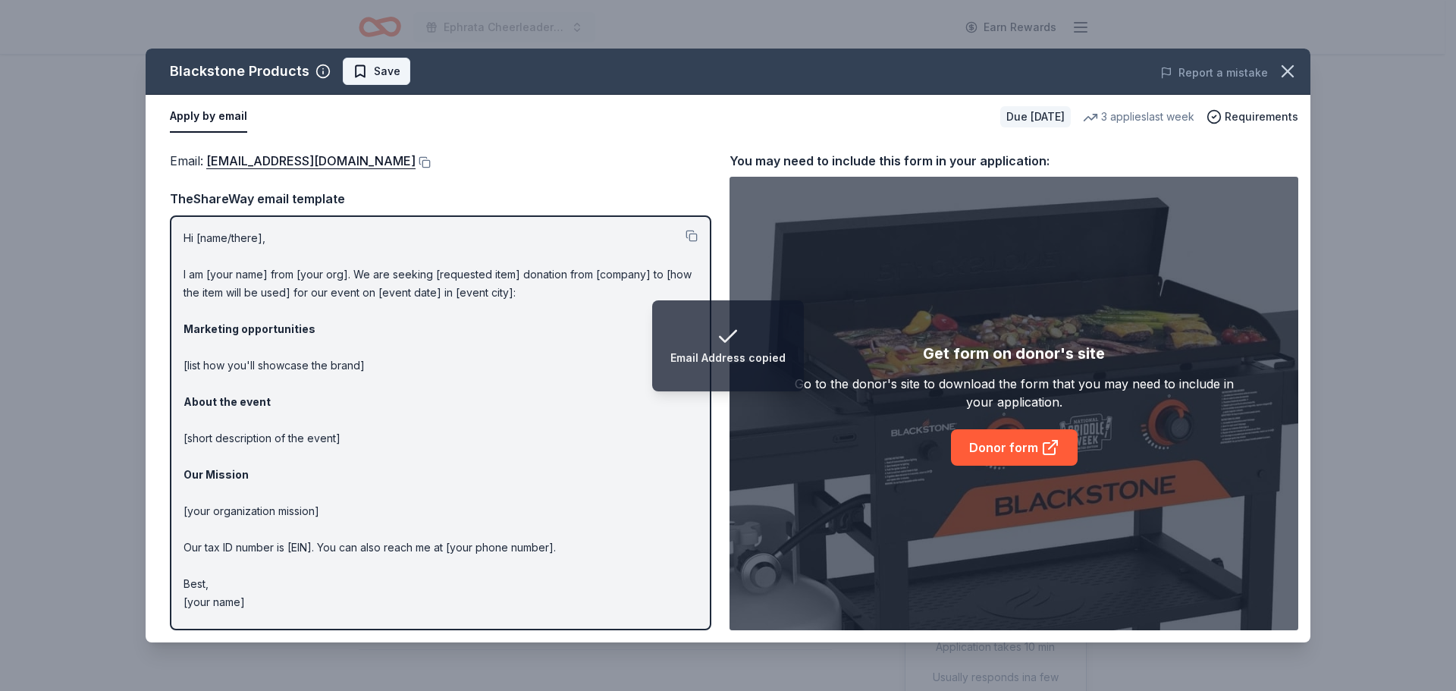
click at [358, 75] on span "Save" at bounding box center [377, 71] width 48 height 18
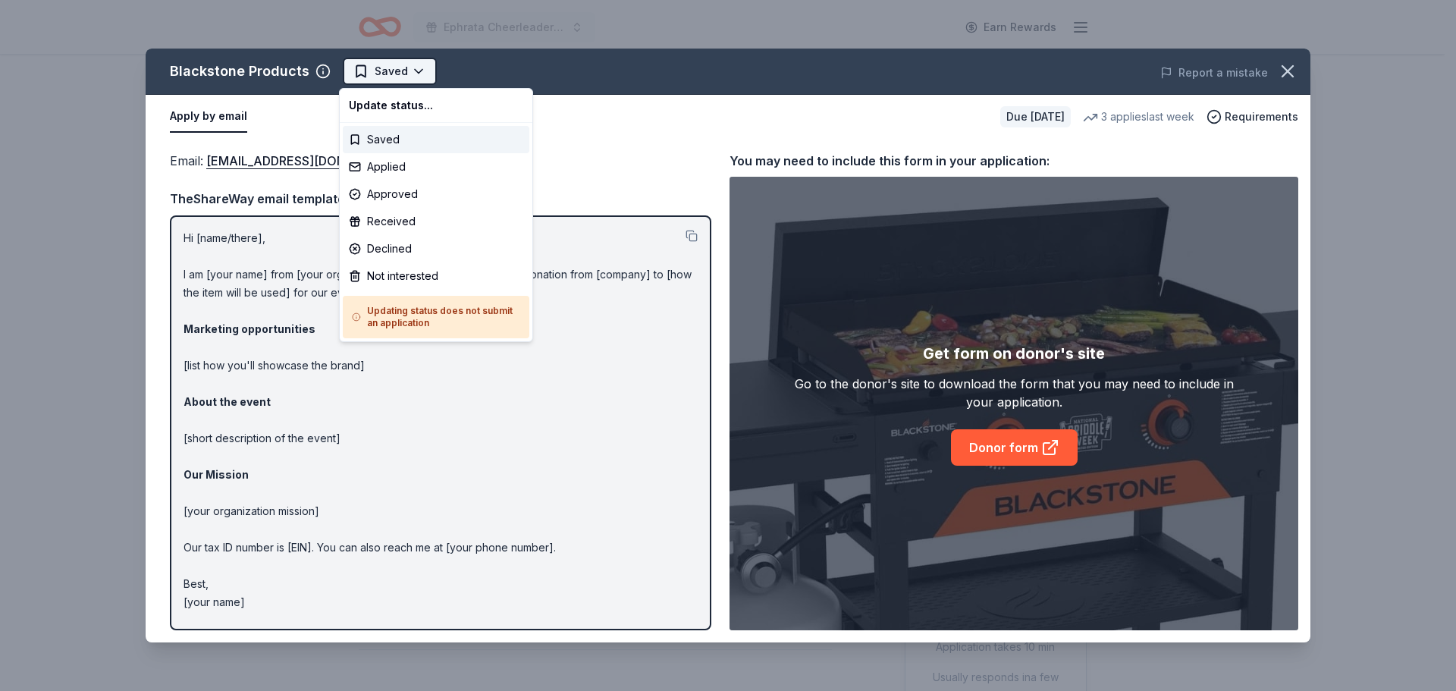
click at [384, 78] on html "Ephrata Cheerleaders BINGO Extravaganza Earn Rewards Due [DATE] Share Blackston…" at bounding box center [728, 345] width 1456 height 691
click at [404, 173] on div "Applied" at bounding box center [436, 166] width 187 height 27
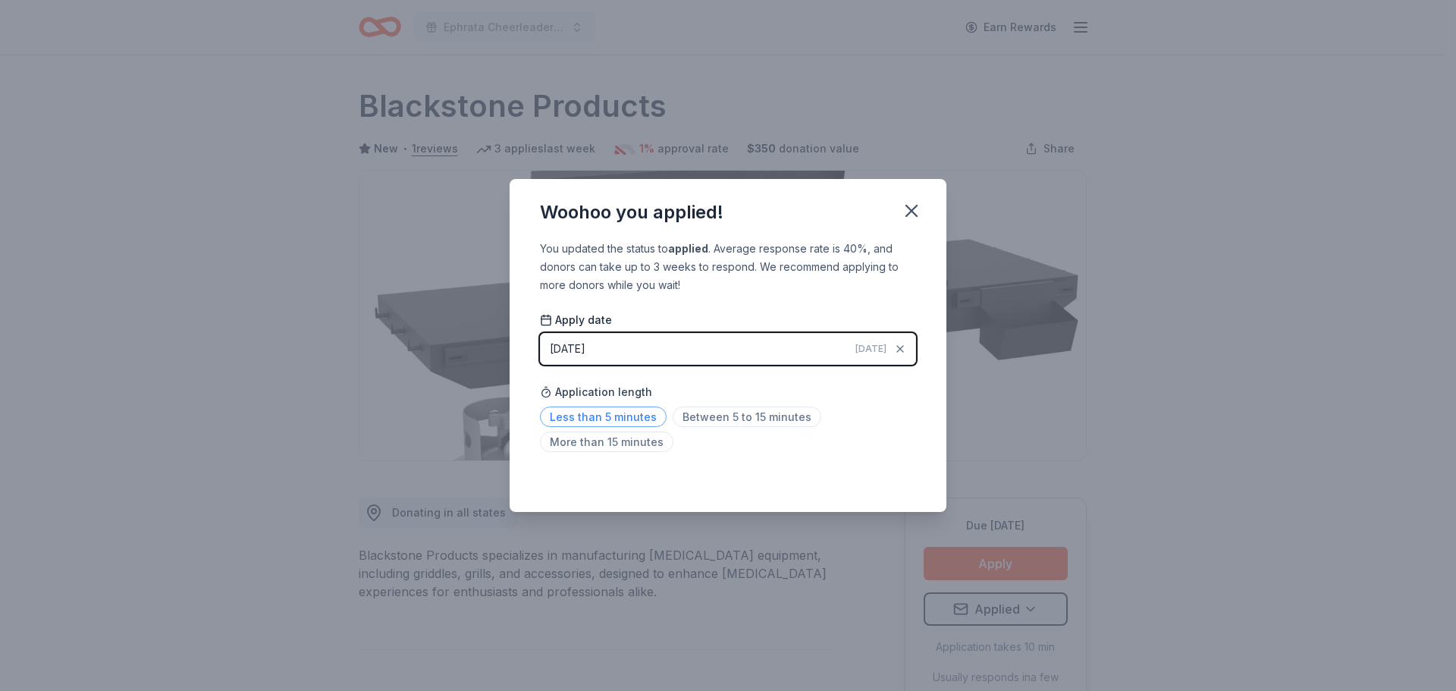
click at [615, 413] on span "Less than 5 minutes" at bounding box center [603, 417] width 127 height 20
click at [917, 206] on icon "button" at bounding box center [911, 211] width 11 height 11
